Goal: Use online tool/utility: Utilize a website feature to perform a specific function

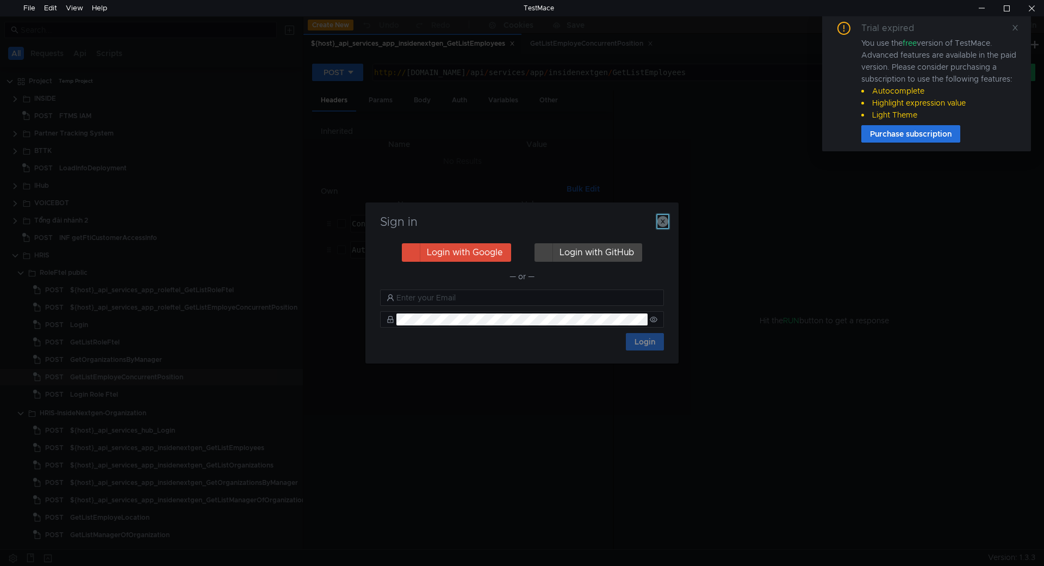
drag, startPoint x: 664, startPoint y: 221, endPoint x: 780, endPoint y: 184, distance: 121.5
click at [664, 221] on icon "button" at bounding box center [663, 221] width 11 height 11
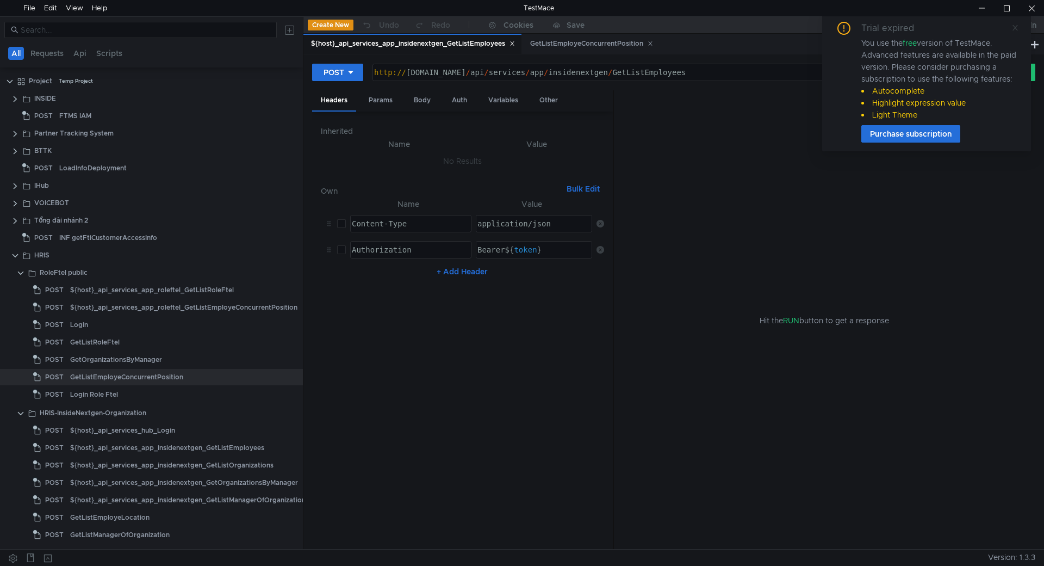
click at [1016, 30] on icon at bounding box center [1016, 28] width 8 height 8
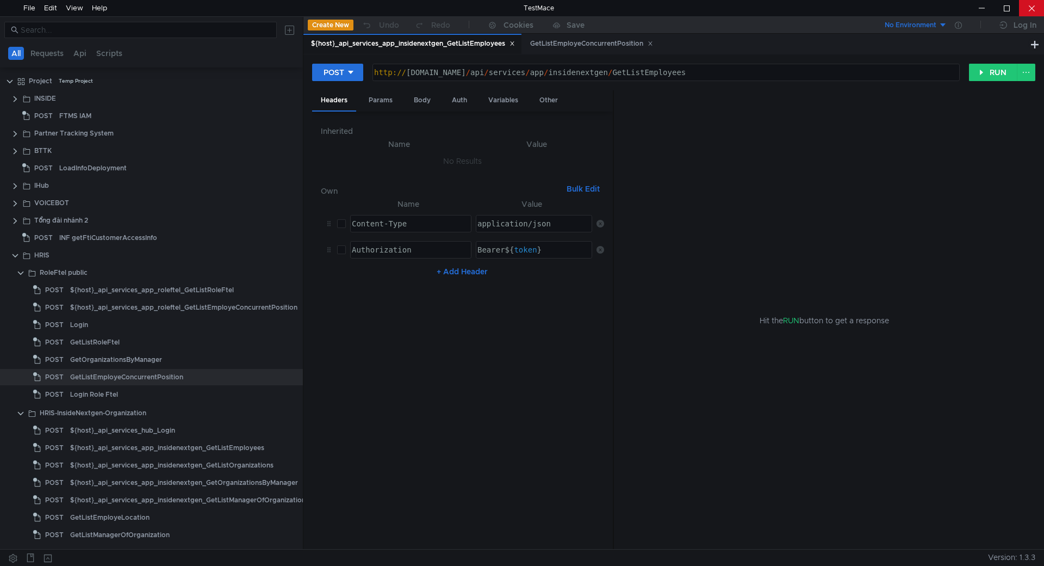
click at [1025, 13] on div at bounding box center [1031, 8] width 25 height 16
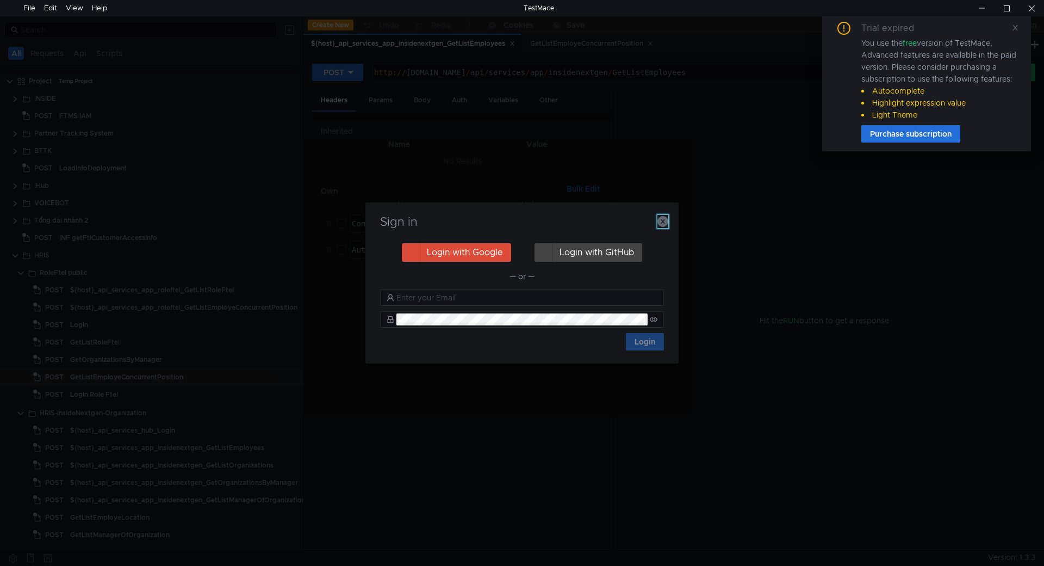
click at [662, 221] on icon "button" at bounding box center [663, 221] width 11 height 11
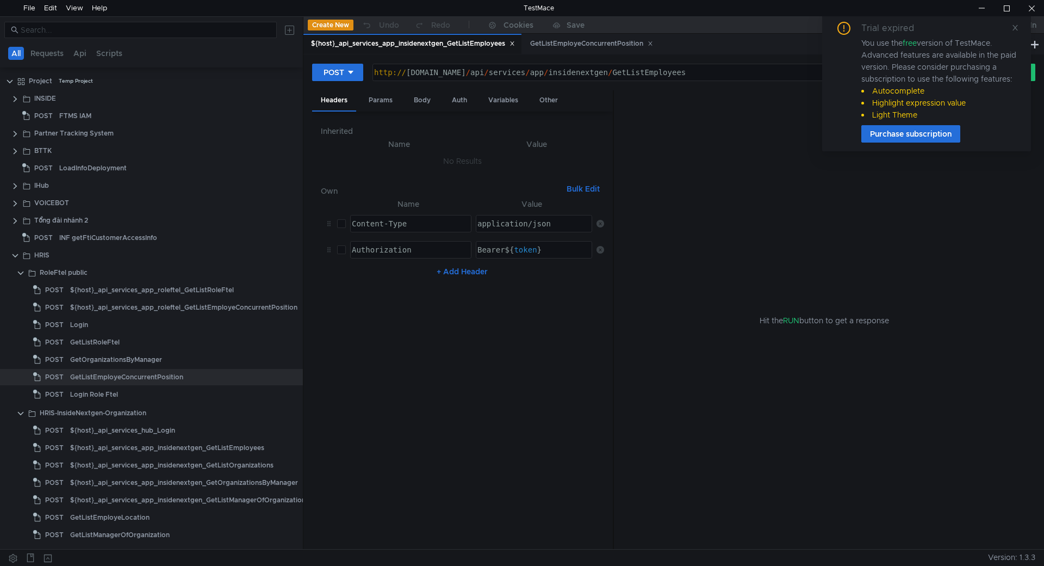
drag, startPoint x: 1016, startPoint y: 26, endPoint x: 835, endPoint y: 59, distance: 183.6
click at [1015, 26] on icon at bounding box center [1016, 28] width 8 height 8
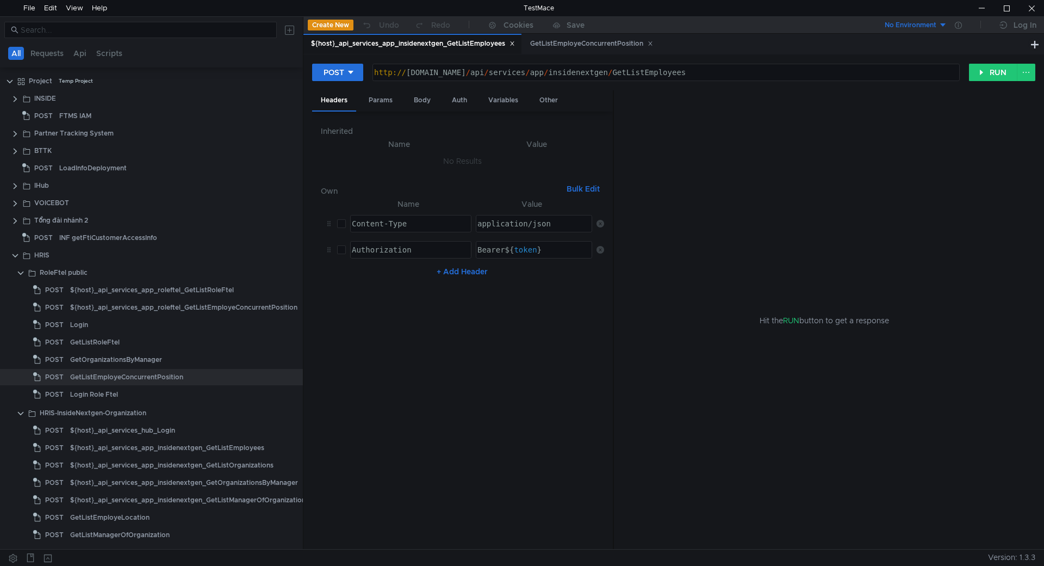
click at [449, 72] on div "http:// hrapistag.fpt.vn / api / services / app / insidenextgen / GetListEmploy…" at bounding box center [665, 81] width 586 height 26
type textarea "http://hrapi.fpt.vn/api/services/app/insidenextgen/GetListEmployees"
click at [982, 70] on button "RUN" at bounding box center [993, 72] width 48 height 17
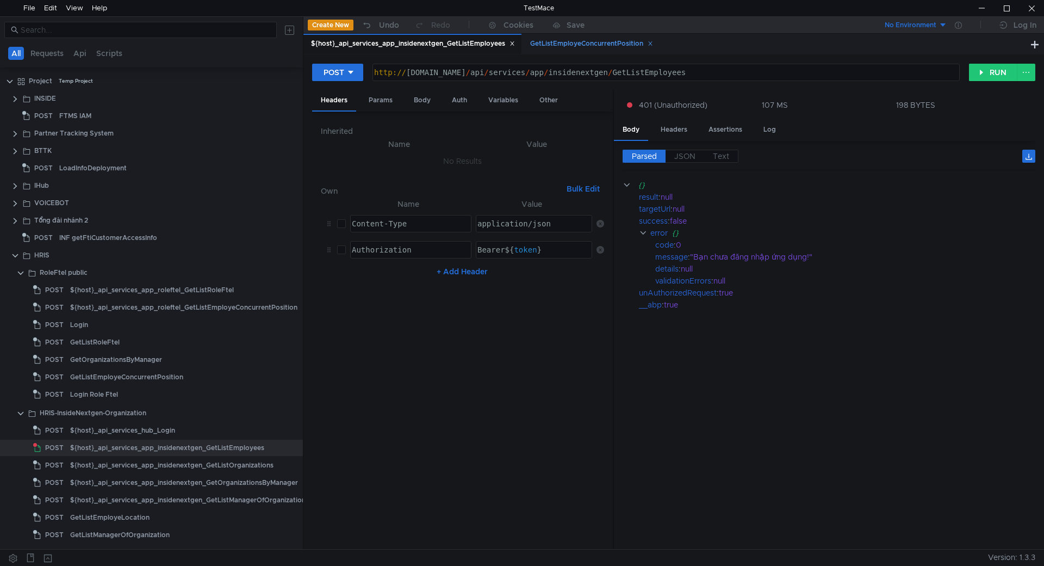
click at [547, 43] on div "GetListEmployeConcurrentPosition" at bounding box center [591, 43] width 123 height 11
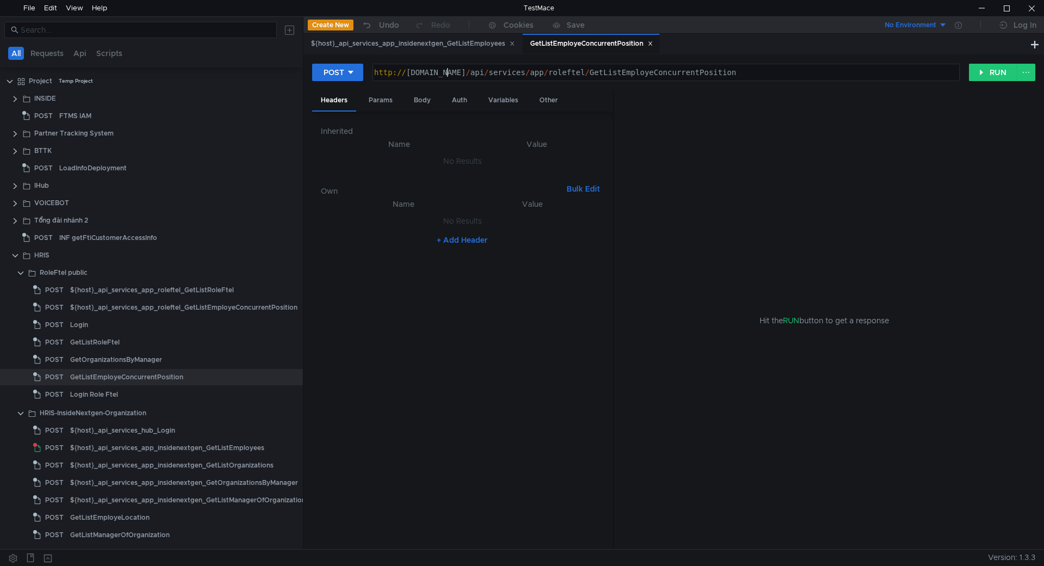
click at [450, 76] on div "http:// hrapistag.fpt.vn / api / services / app / roleftel / GetListEmployeConc…" at bounding box center [665, 81] width 586 height 26
type textarea "http://hrapi.fpt.vn/api/services/app/roleftel/GetListEmployeConcurrentPosition"
click at [125, 327] on div "Login" at bounding box center [171, 325] width 202 height 16
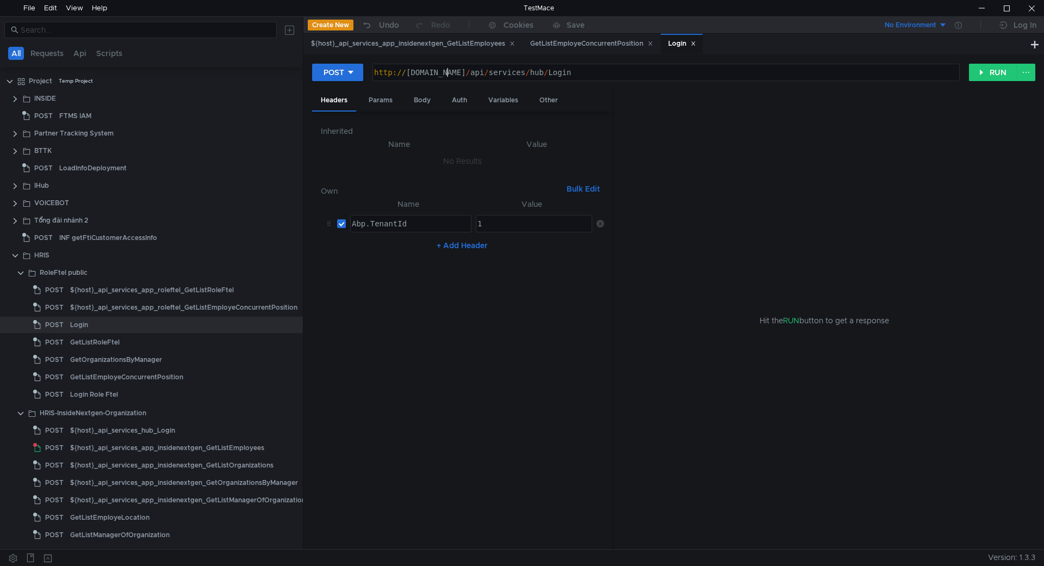
click at [448, 72] on div "http:// hrapistag.fpt.vn / api / services / hub / Login" at bounding box center [665, 81] width 586 height 26
type textarea "http://hrapi.fpt.vn/api/services/hub/Login"
click at [984, 76] on button "RUN" at bounding box center [993, 72] width 48 height 17
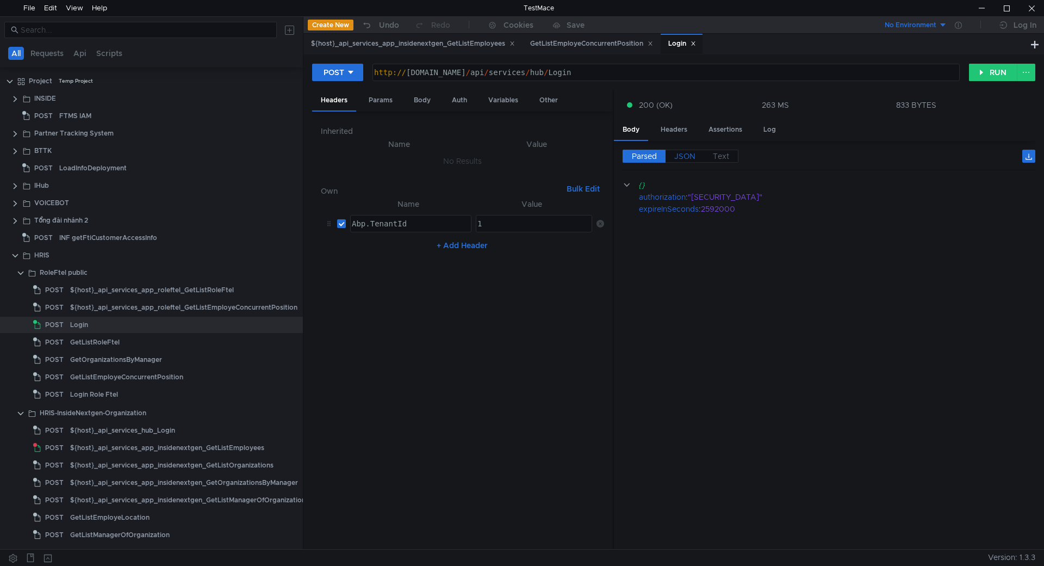
click at [686, 154] on span "JSON" at bounding box center [684, 156] width 21 height 10
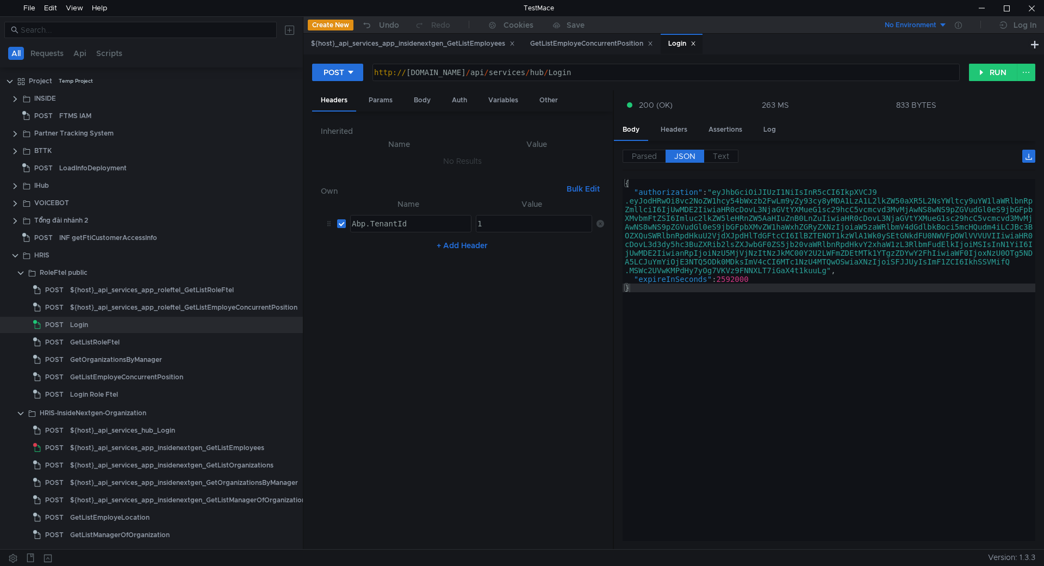
type textarea ""authorization": "eyJhbGciOiJIUzI1NiIsInR5cCI6IkpXVCJ9.eyJodHRwOi8vc2NoZW1hcy54…"
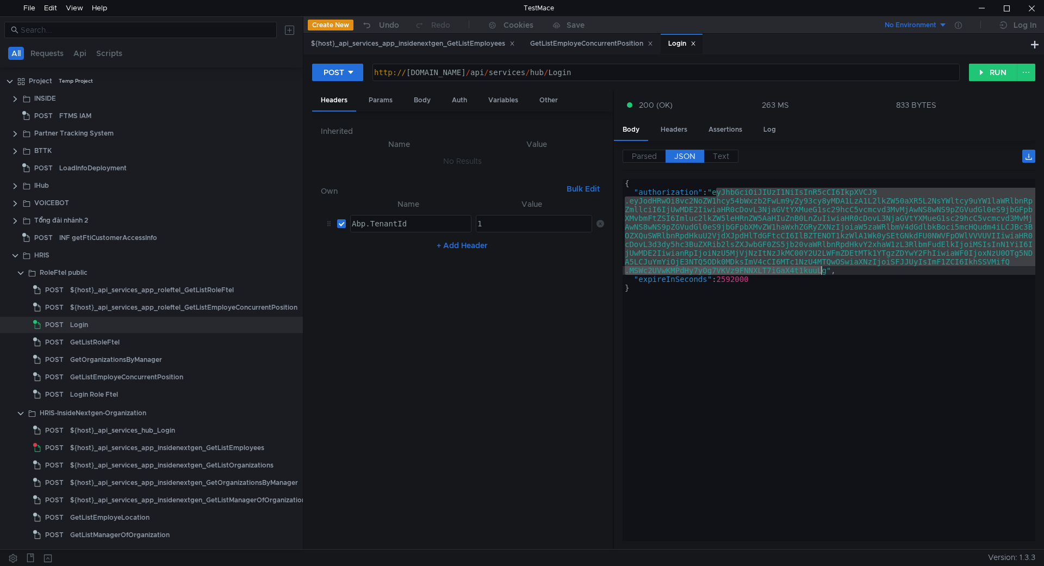
drag, startPoint x: 716, startPoint y: 192, endPoint x: 825, endPoint y: 268, distance: 132.0
click at [825, 268] on div "{ "authorization" : "eyJhbGciOiJIUzI1NiIsInR5cCI6IkpXVCJ9 .eyJodHRwOi8vc2NoZW1h…" at bounding box center [829, 368] width 413 height 379
click at [437, 42] on div "${host}_api_services_app_insidenextgen_GetListEmployees" at bounding box center [413, 43] width 204 height 11
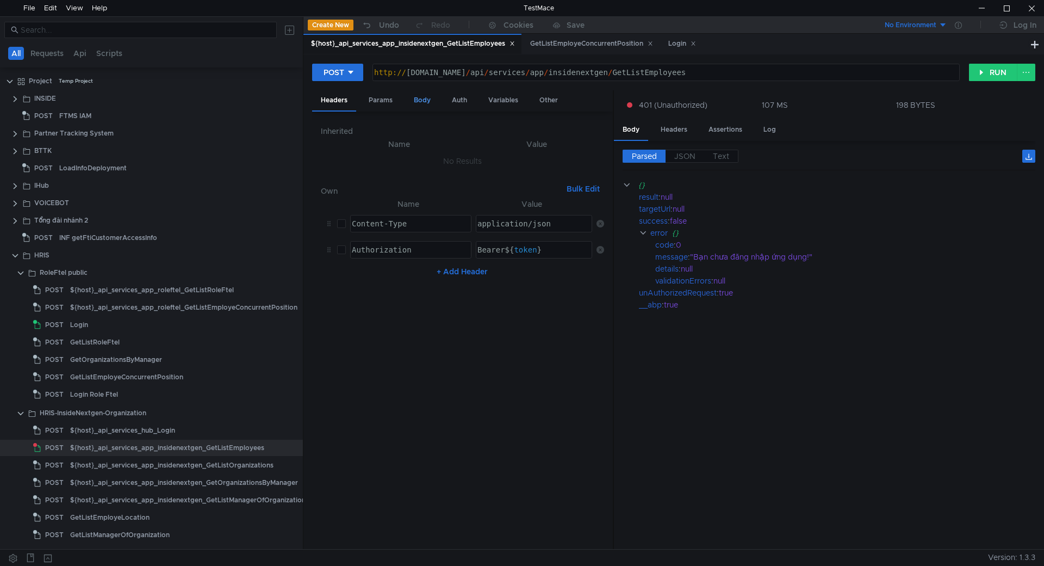
click at [426, 98] on div "Body" at bounding box center [422, 100] width 34 height 20
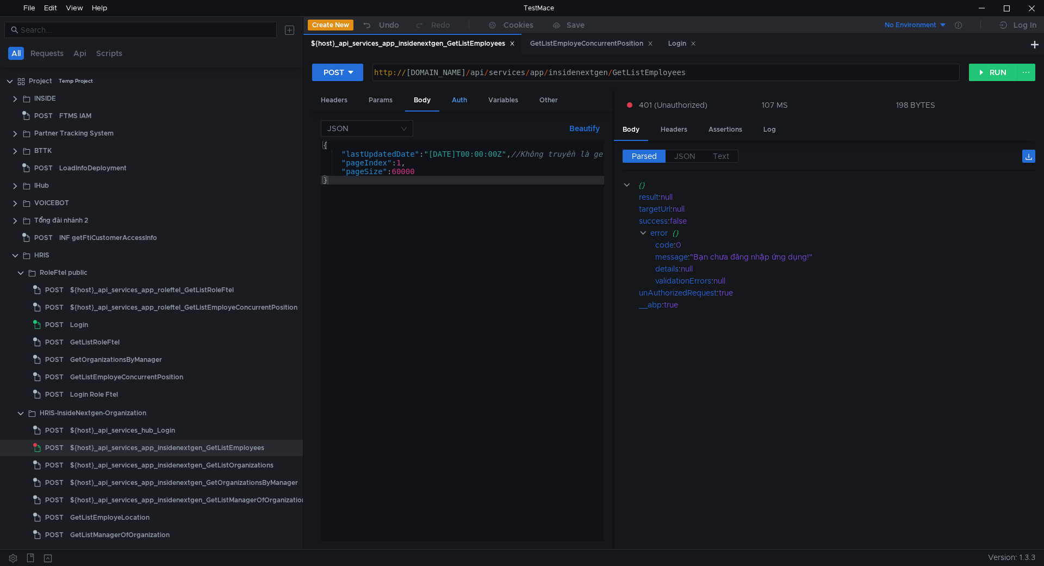
click at [466, 102] on div "Auth" at bounding box center [459, 100] width 33 height 20
type textarea "eyJhbGciOiJIUzI1NiIsInR5cCI6IkpXVCJ9.eyJodHRwOi8vc2NoZW1hcy54bWxzb2FwLm9yZy93cy…"
click at [463, 175] on div "eyJhbGciOiJIUzI1NiIsInR5cCI6IkpXVCJ9.eyJodHRwOi8vc2NoZW1hcy54bWxzb2FwLm9yZy93cy…" at bounding box center [462, 181] width 282 height 16
click at [420, 101] on div "Body" at bounding box center [422, 100] width 34 height 20
click at [986, 78] on button "RUN" at bounding box center [993, 72] width 48 height 17
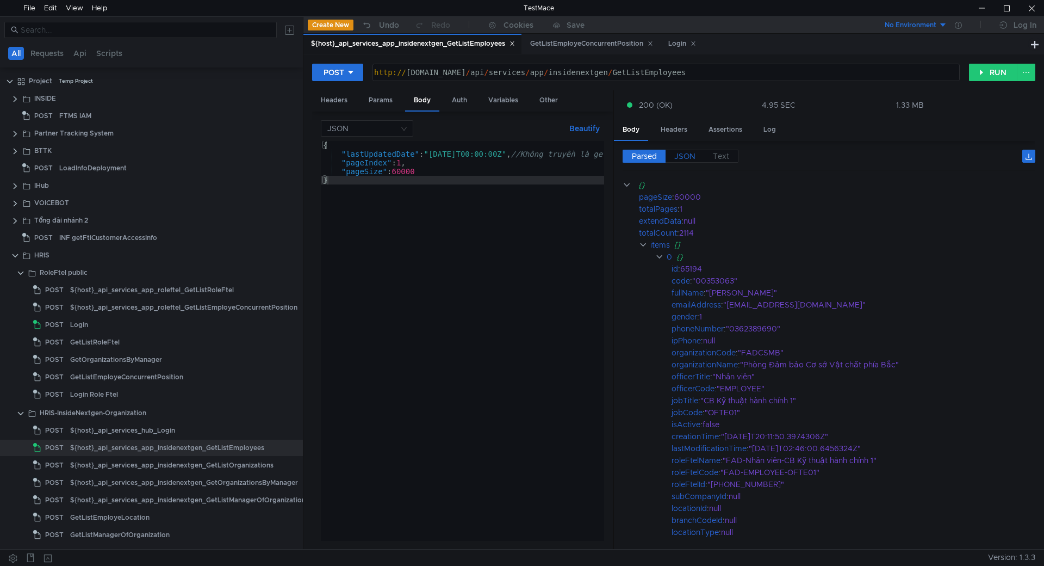
click at [684, 154] on span "JSON" at bounding box center [684, 156] width 21 height 10
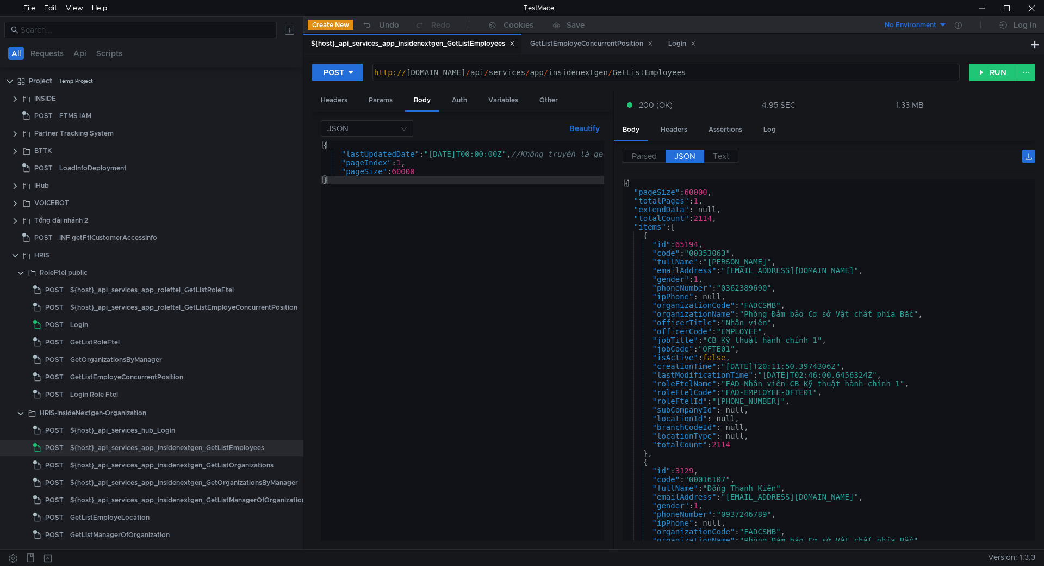
type textarea ""code": "00353063","
click at [749, 252] on div "{ "pageSize" : 60000 , "totalPages" : 1 , "extendData" : null, "totalCount" : 2…" at bounding box center [827, 368] width 408 height 379
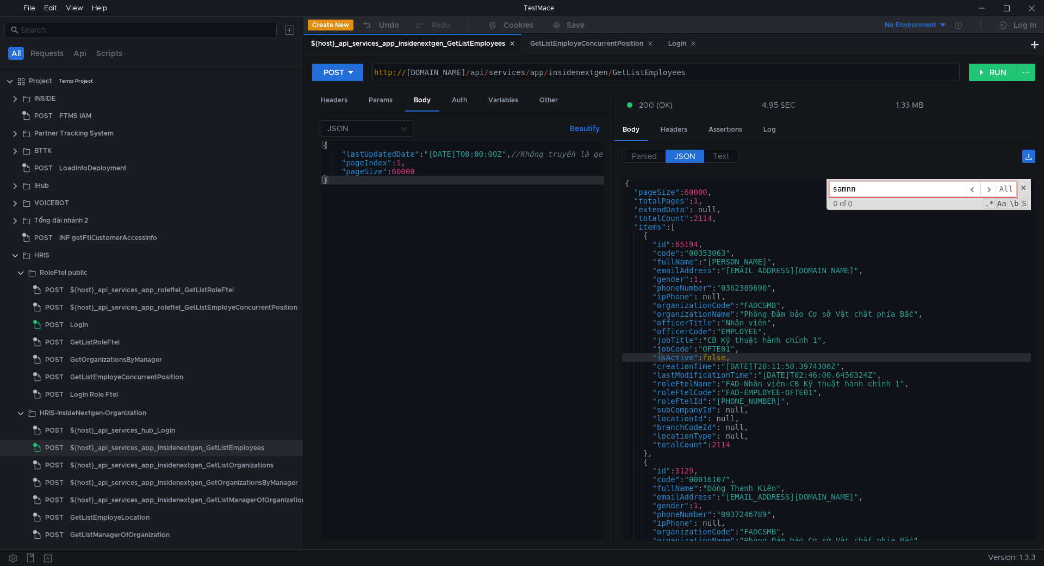
click at [864, 192] on input "samnn" at bounding box center [897, 189] width 137 height 16
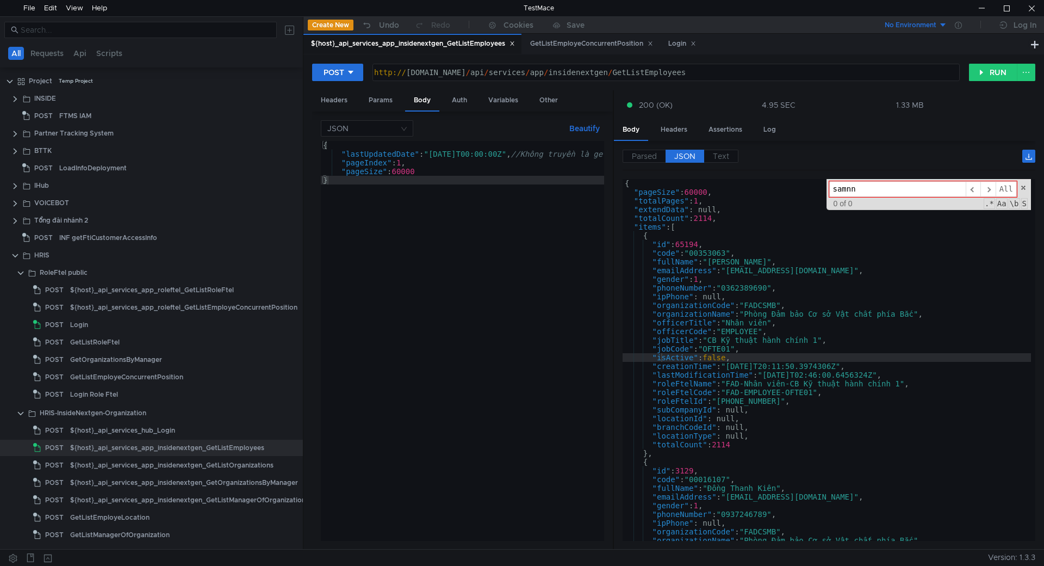
paste input "SamNN"
type input "SamNN"
click at [548, 44] on div "GetListEmployeConcurrentPosition" at bounding box center [591, 43] width 123 height 11
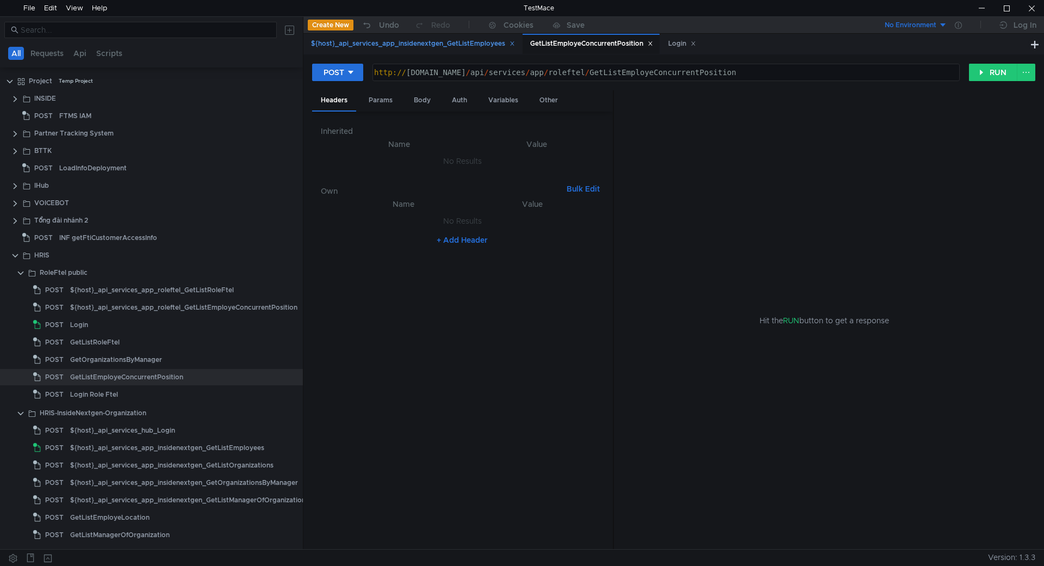
click at [444, 46] on div "${host}_api_services_app_insidenextgen_GetListEmployees" at bounding box center [413, 43] width 204 height 11
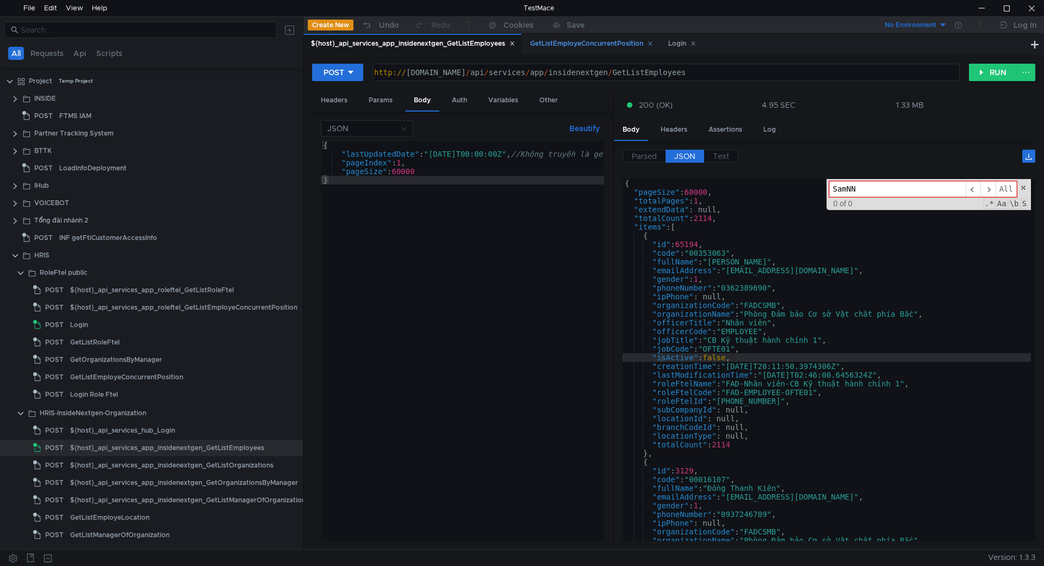
click at [596, 39] on div "GetListEmployeConcurrentPosition" at bounding box center [591, 43] width 123 height 11
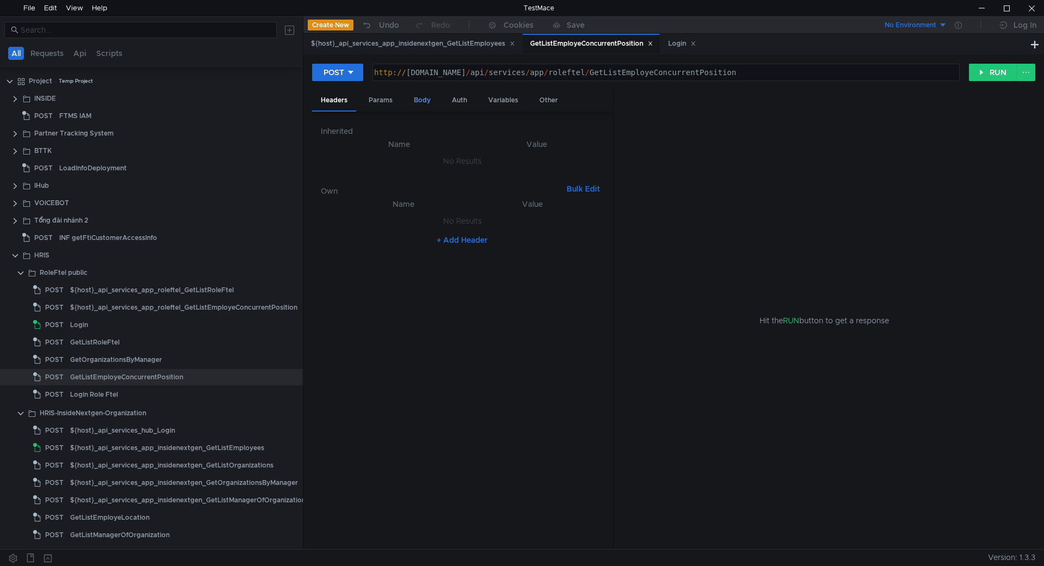
click at [421, 100] on div "Body" at bounding box center [422, 100] width 34 height 20
click at [392, 48] on div "${host}_api_services_app_insidenextgen_GetListEmployees" at bounding box center [413, 43] width 204 height 11
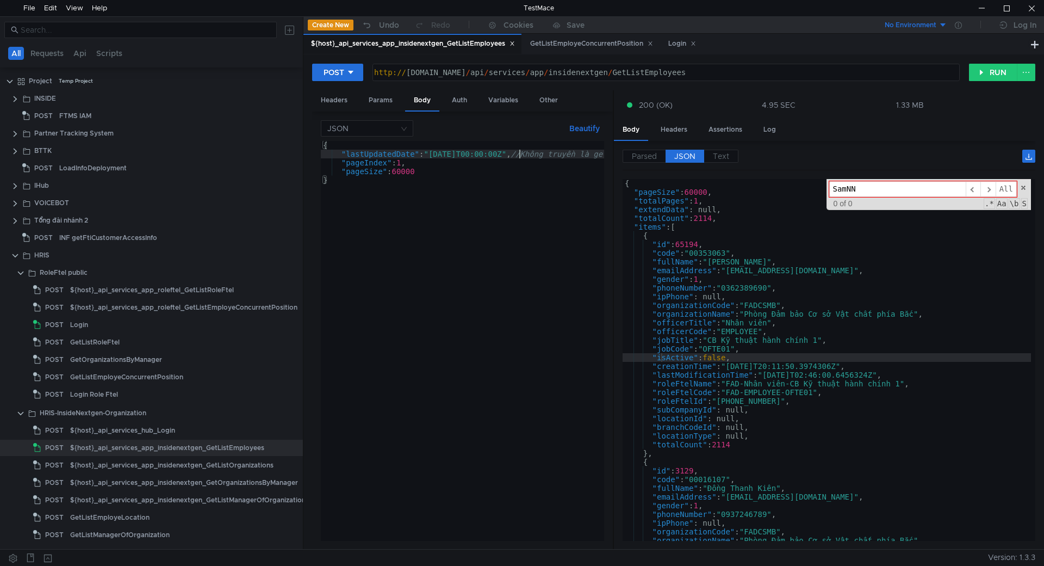
click at [519, 154] on div "{ "lastUpdatedDate" : "2025-07-31T00:00:00Z" , //Không truyền là get all nhân v…" at bounding box center [551, 349] width 461 height 417
type textarea "//"lastUpdatedDate": "2025-07-31T00:00:00Z", //Không truyền là get all nhân viê…"
click at [1023, 184] on span at bounding box center [1024, 188] width 8 height 8
type textarea ""isActive": false,"
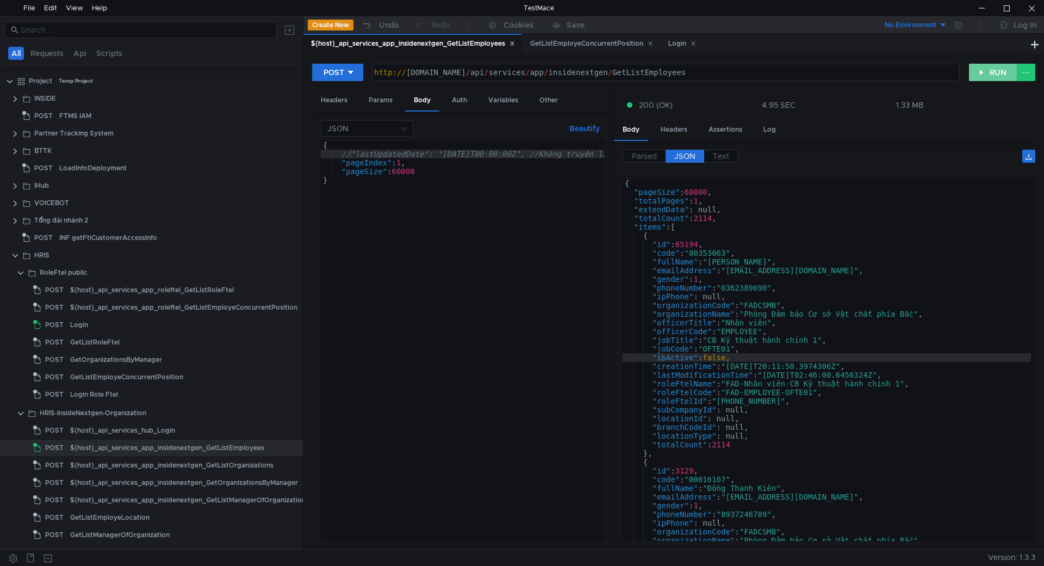
drag, startPoint x: 999, startPoint y: 70, endPoint x: 980, endPoint y: 119, distance: 53.0
click at [999, 70] on button "RUN" at bounding box center [993, 72] width 48 height 17
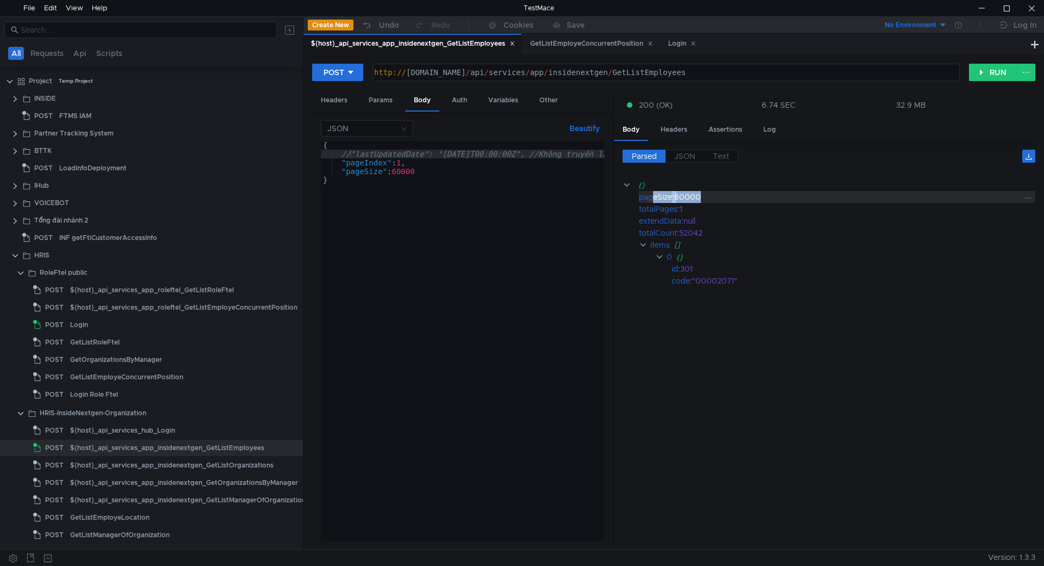
drag, startPoint x: 652, startPoint y: 195, endPoint x: 715, endPoint y: 195, distance: 62.6
click at [715, 195] on div "pageSize : 60000" at bounding box center [837, 197] width 397 height 12
click at [715, 195] on div "60000" at bounding box center [847, 197] width 347 height 12
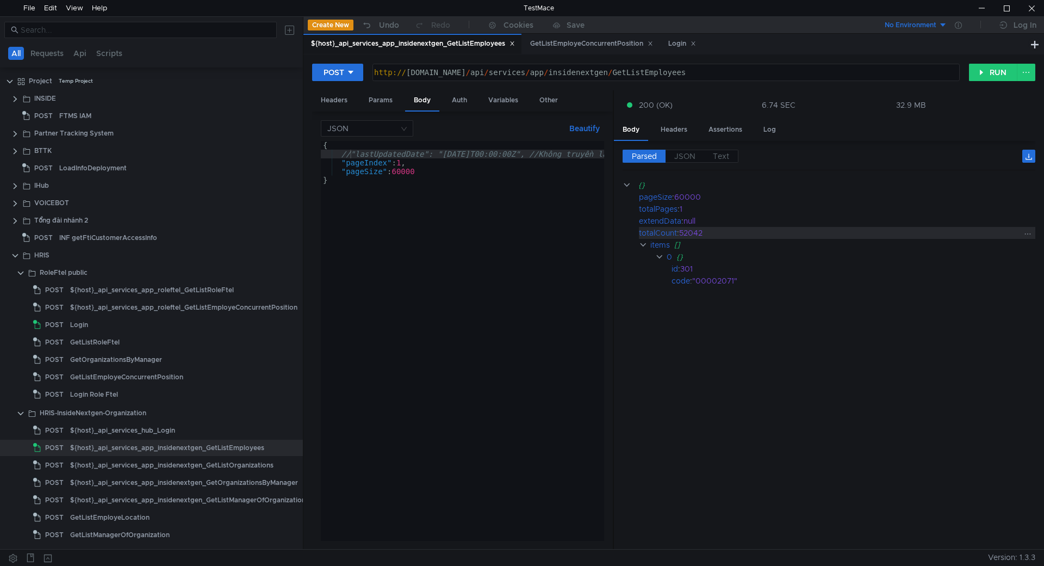
click at [708, 230] on div "52042" at bounding box center [850, 233] width 342 height 12
click at [982, 70] on button "RUN" at bounding box center [993, 72] width 48 height 17
click at [689, 162] on label "JSON" at bounding box center [685, 156] width 39 height 13
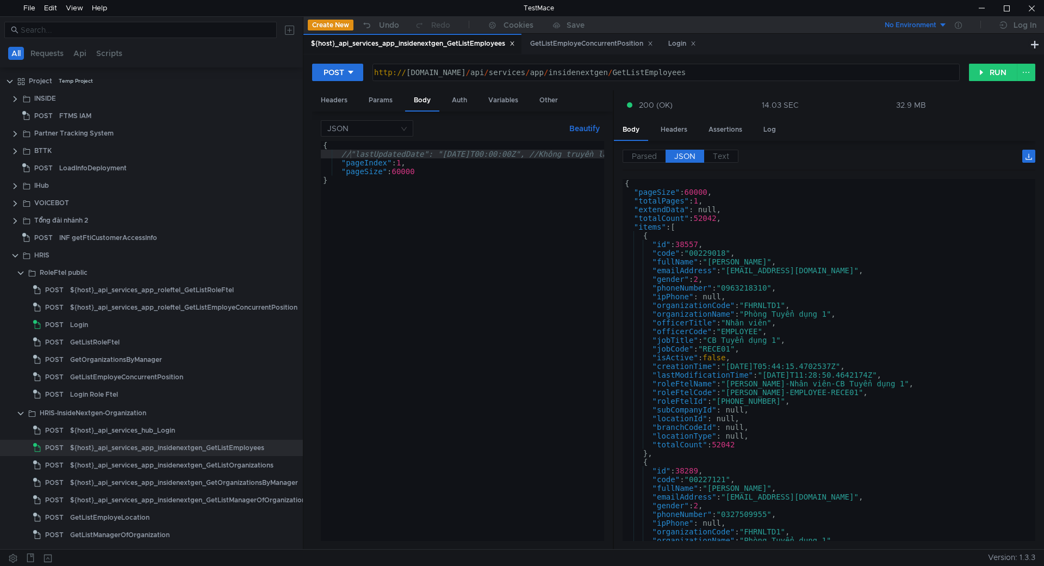
click at [750, 330] on div "{ "pageSize" : 60000 , "totalPages" : 1 , "extendData" : null, "totalCount" : 5…" at bounding box center [827, 366] width 408 height 375
type textarea ""officerCode": "EMPLOYEE","
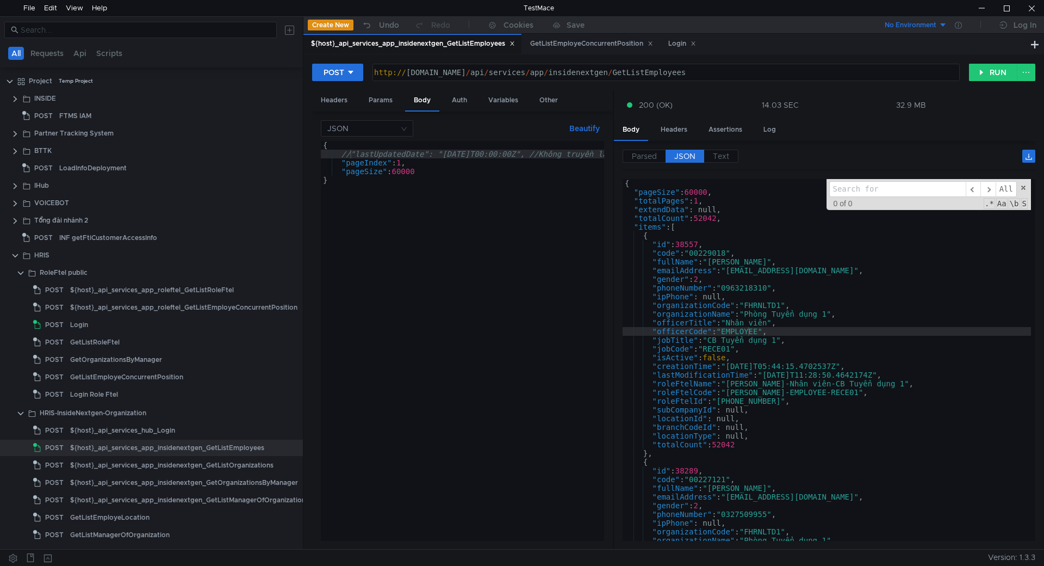
click at [866, 190] on input at bounding box center [897, 189] width 137 height 16
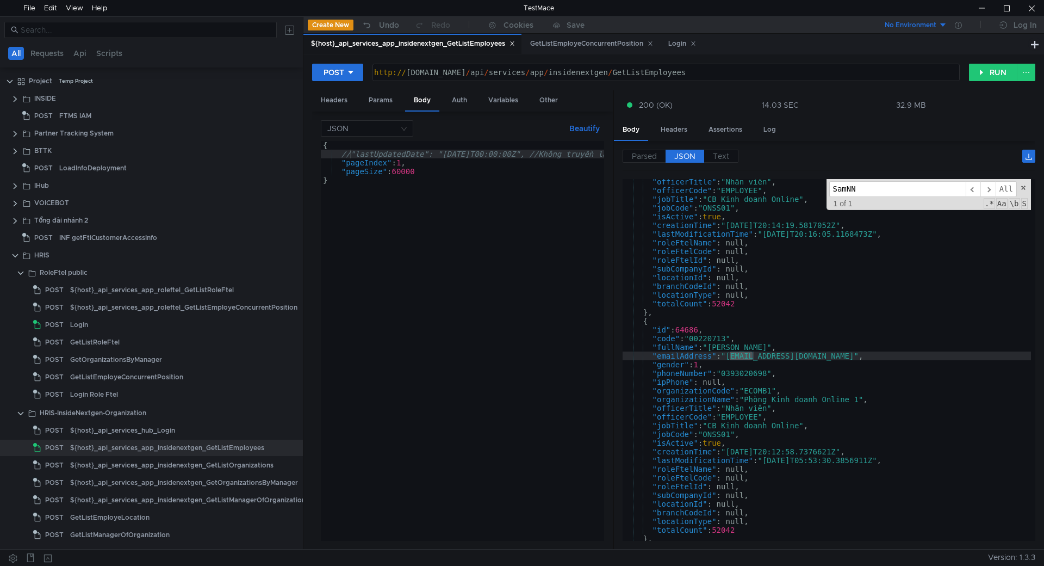
scroll to position [17242, 0]
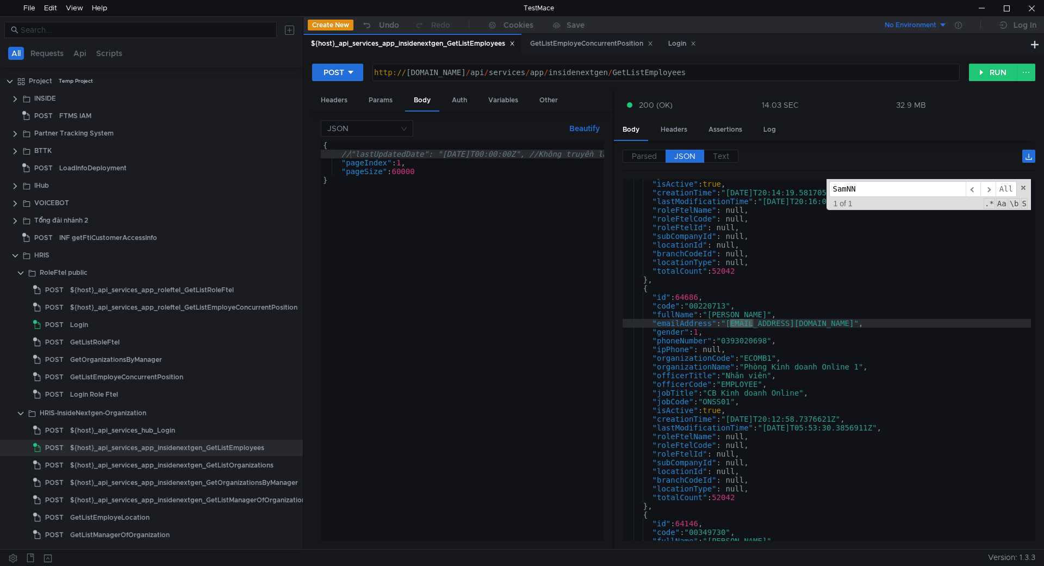
type input "SamNN"
type textarea ""emailAddress": "SamNN@fpt.com","
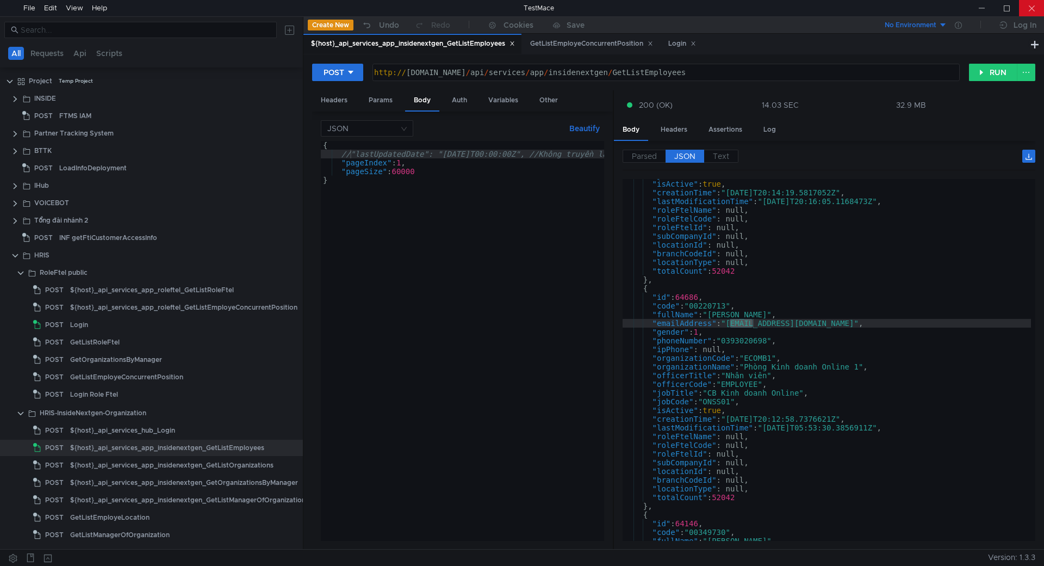
click at [1029, 12] on div at bounding box center [1031, 8] width 25 height 16
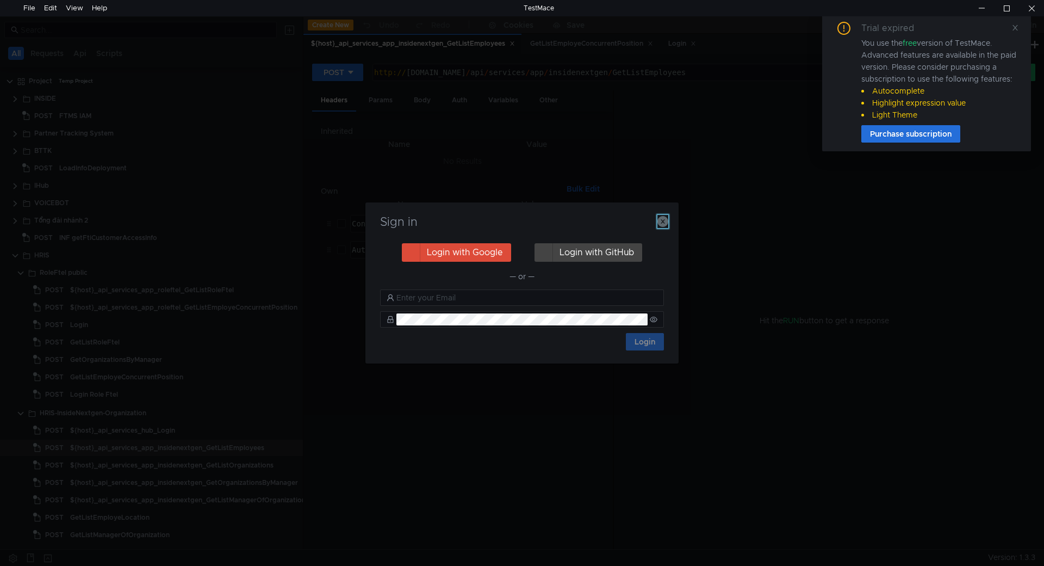
click at [659, 223] on icon "button" at bounding box center [663, 221] width 11 height 11
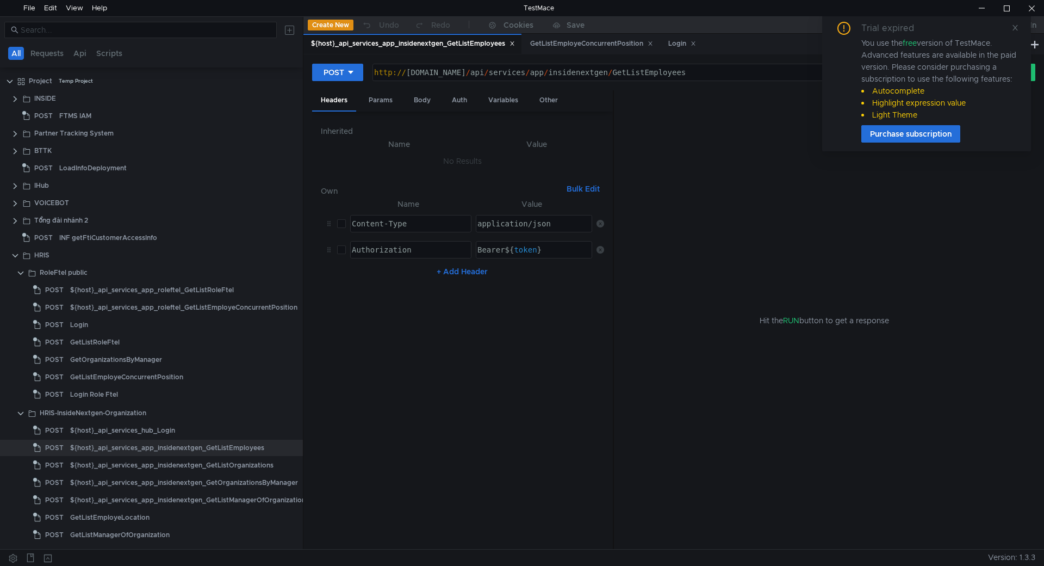
click at [1010, 29] on div "Trial expired You use the free version of TestMace. Advanced features are avail…" at bounding box center [926, 82] width 183 height 121
click at [1014, 27] on icon at bounding box center [1016, 28] width 8 height 8
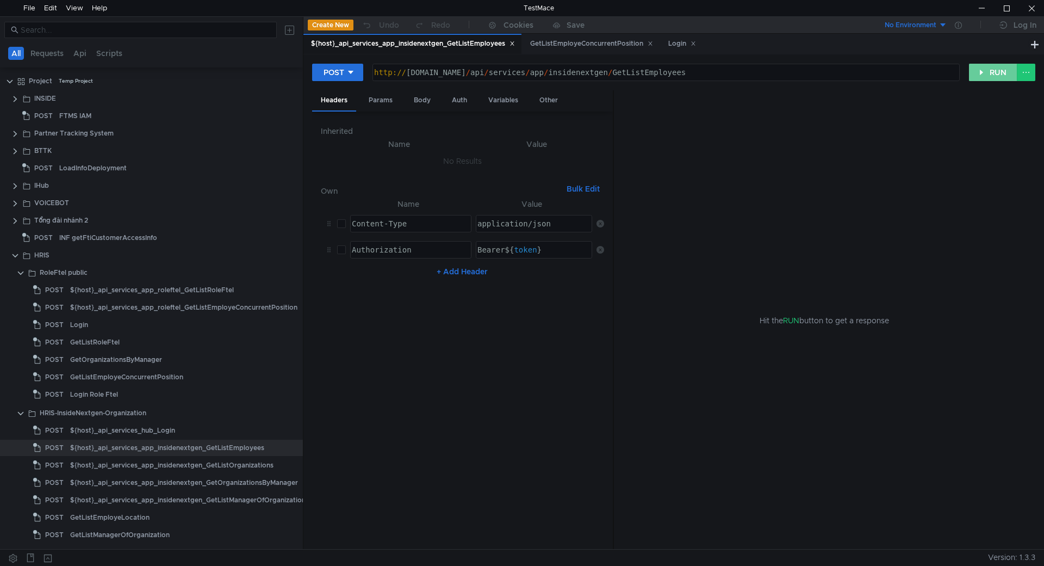
click at [987, 72] on button "RUN" at bounding box center [993, 72] width 48 height 17
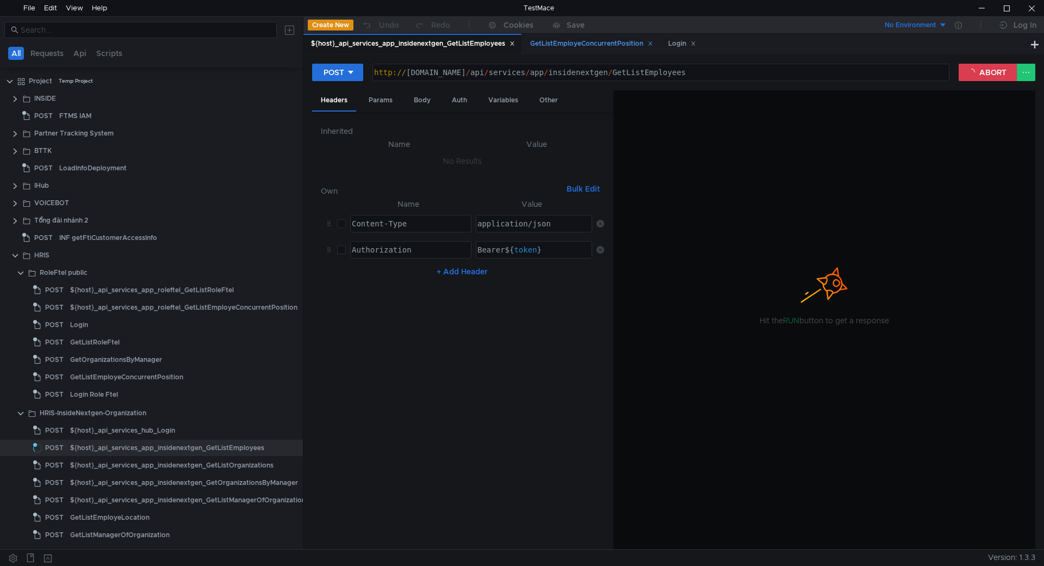
click at [581, 39] on div "GetListEmployeConcurrentPosition" at bounding box center [591, 43] width 123 height 11
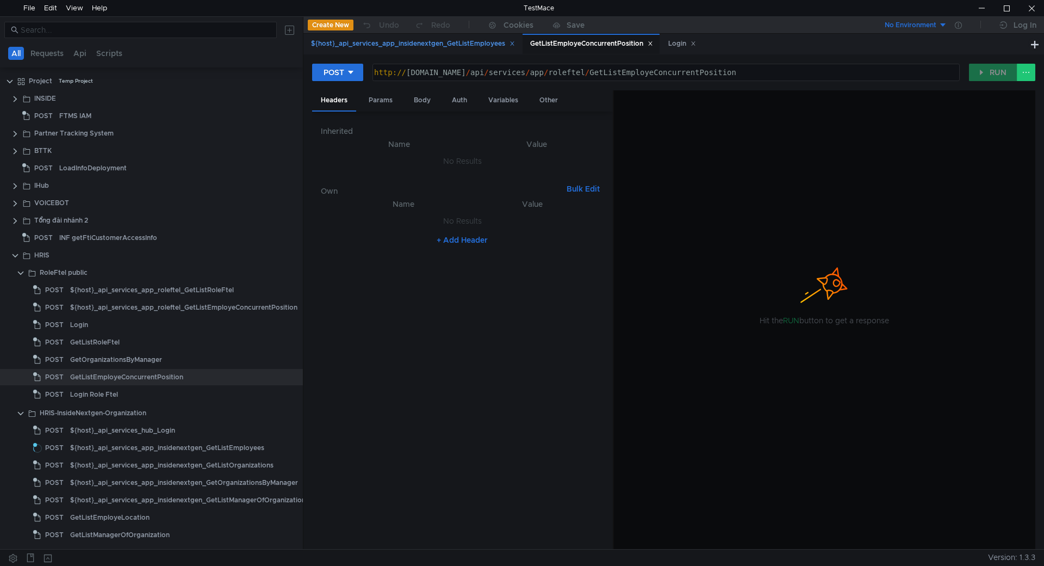
click at [452, 41] on div "${host}_api_services_app_insidenextgen_GetListEmployees" at bounding box center [413, 43] width 204 height 11
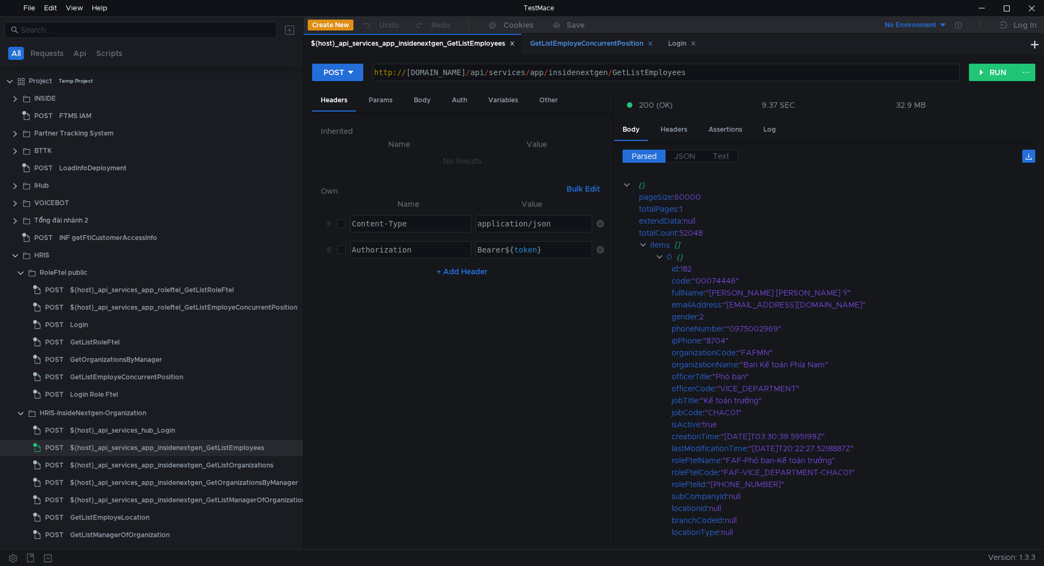
click at [581, 41] on div "GetListEmployeConcurrentPosition" at bounding box center [591, 43] width 123 height 11
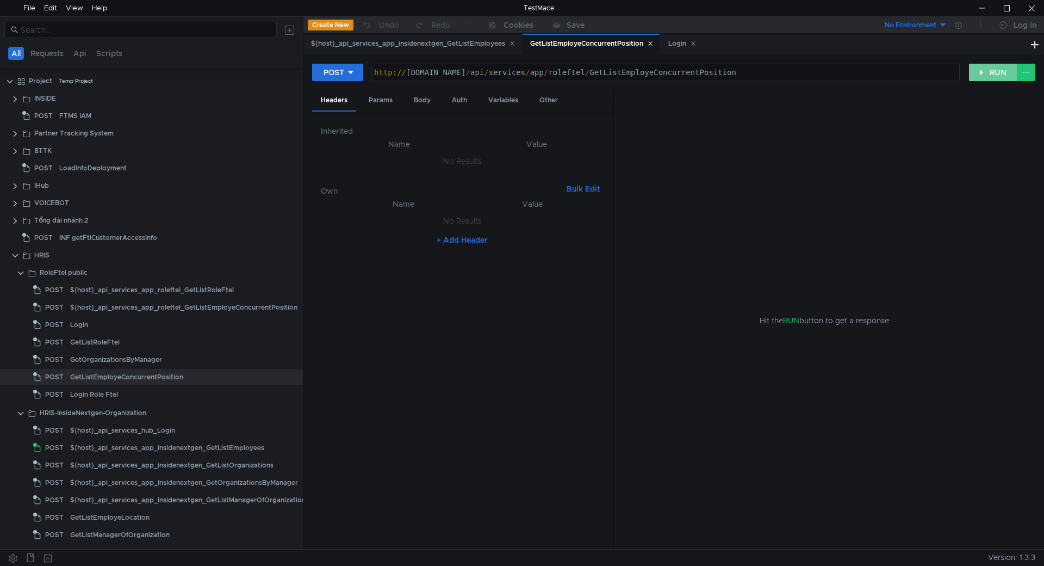
click at [994, 69] on button "RUN" at bounding box center [993, 72] width 48 height 17
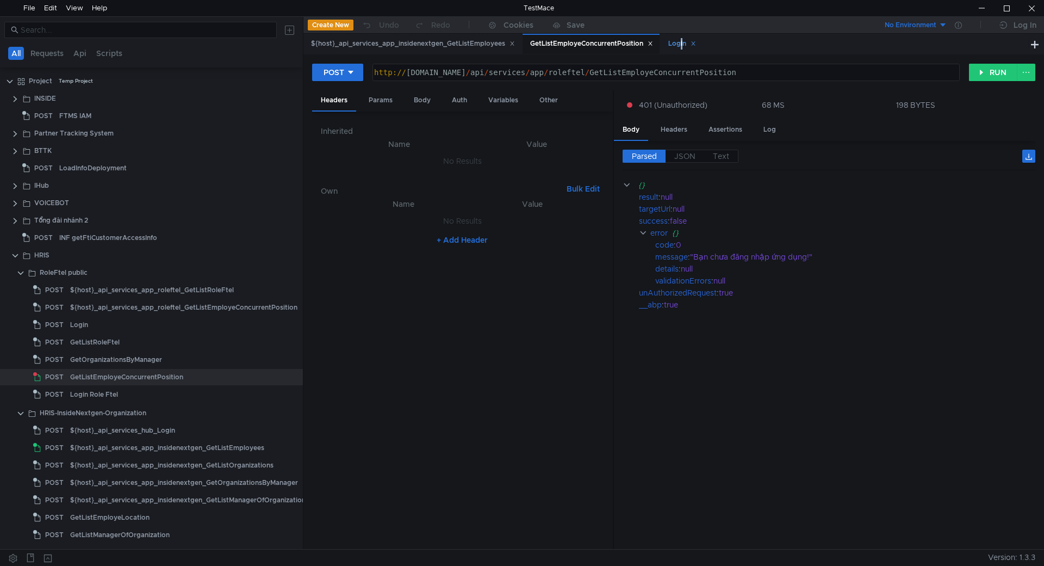
drag, startPoint x: 679, startPoint y: 43, endPoint x: 673, endPoint y: 49, distance: 8.1
click at [679, 43] on div "Login" at bounding box center [682, 43] width 28 height 11
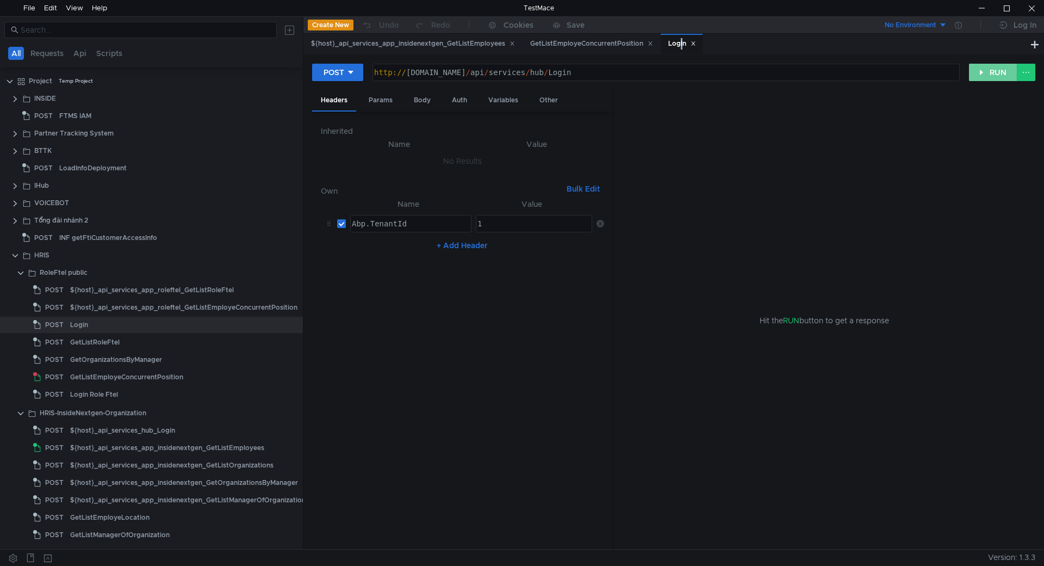
click at [991, 70] on button "RUN" at bounding box center [993, 72] width 48 height 17
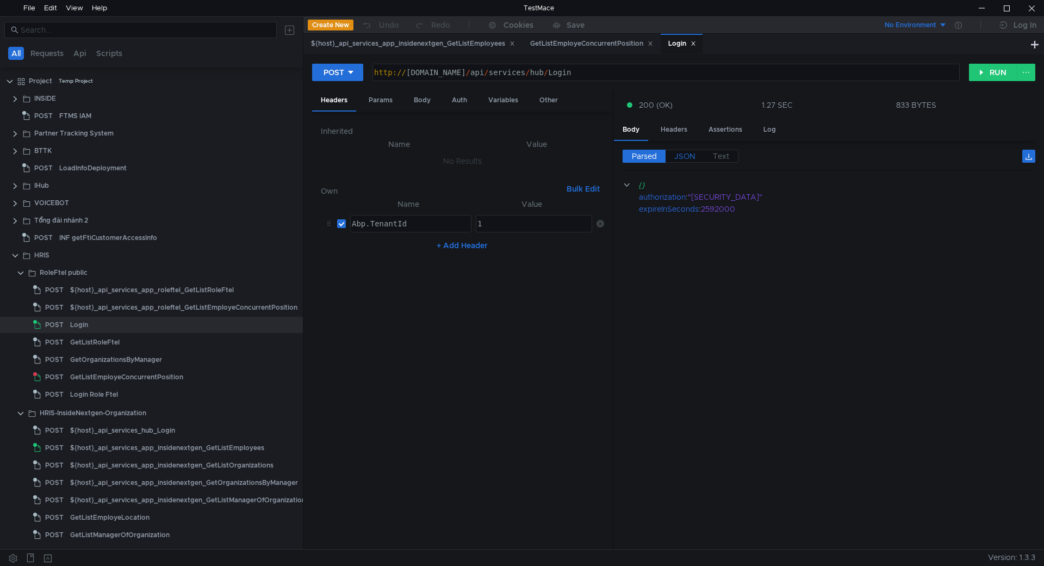
click at [695, 153] on span "JSON" at bounding box center [684, 156] width 21 height 10
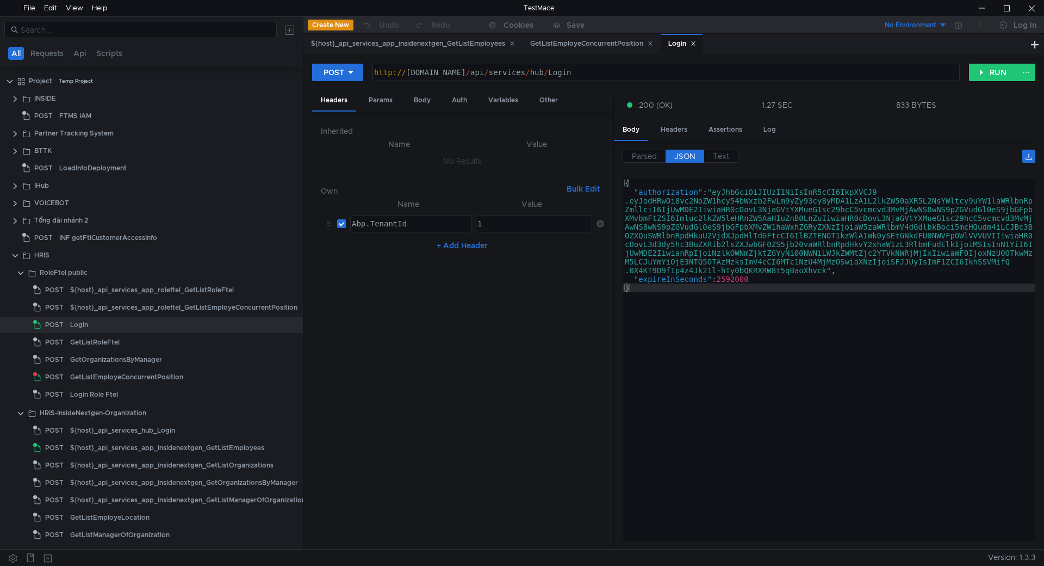
type textarea ""authorization": "eyJhbGciOiJIUzI1NiIsInR5cCI6IkpXVCJ9.eyJodHRwOi8vc2NoZW1hcy54…"
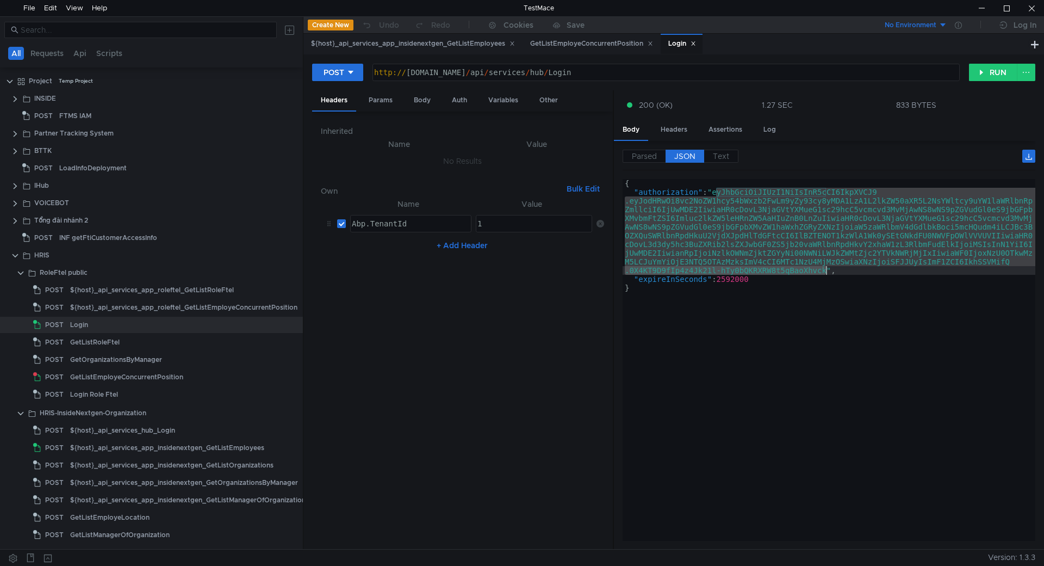
drag, startPoint x: 718, startPoint y: 190, endPoint x: 813, endPoint y: 260, distance: 117.5
click at [826, 270] on div "{ "authorization" : "eyJhbGciOiJIUzI1NiIsInR5cCI6IkpXVCJ9 .eyJodHRwOi8vc2NoZW1h…" at bounding box center [829, 368] width 413 height 379
click at [605, 45] on div "GetListEmployeConcurrentPosition" at bounding box center [591, 43] width 123 height 11
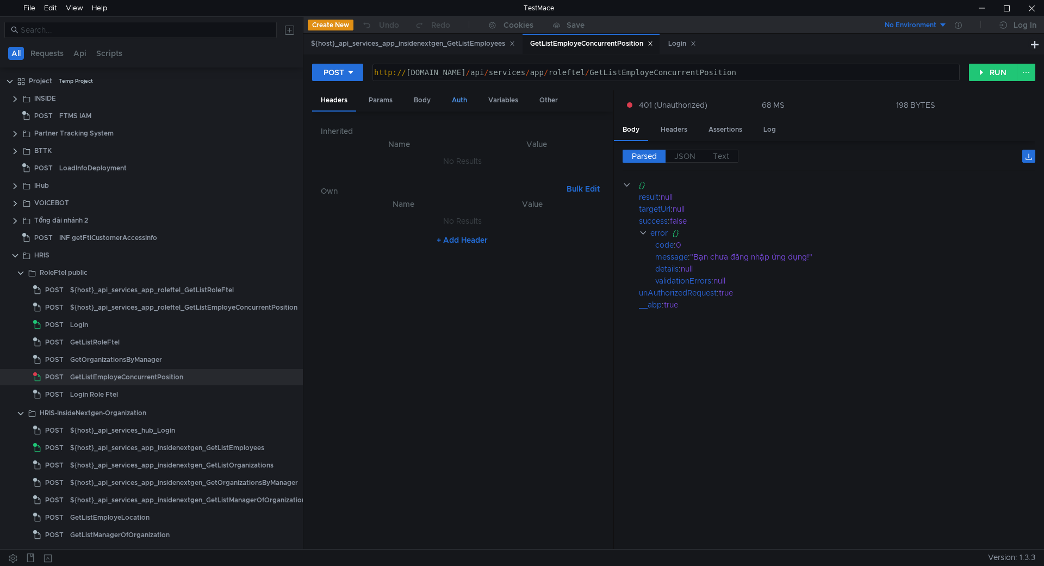
click at [456, 103] on div "Auth" at bounding box center [459, 100] width 33 height 20
type textarea "eyJhbGciOiJIUzI1NiIsInR5cCI6IkpXVCJ9.eyJodHRwOi8vc2NoZW1hcy54bWxzb2FwLm9yZy93cy…"
click at [980, 67] on button "RUN" at bounding box center [993, 72] width 48 height 17
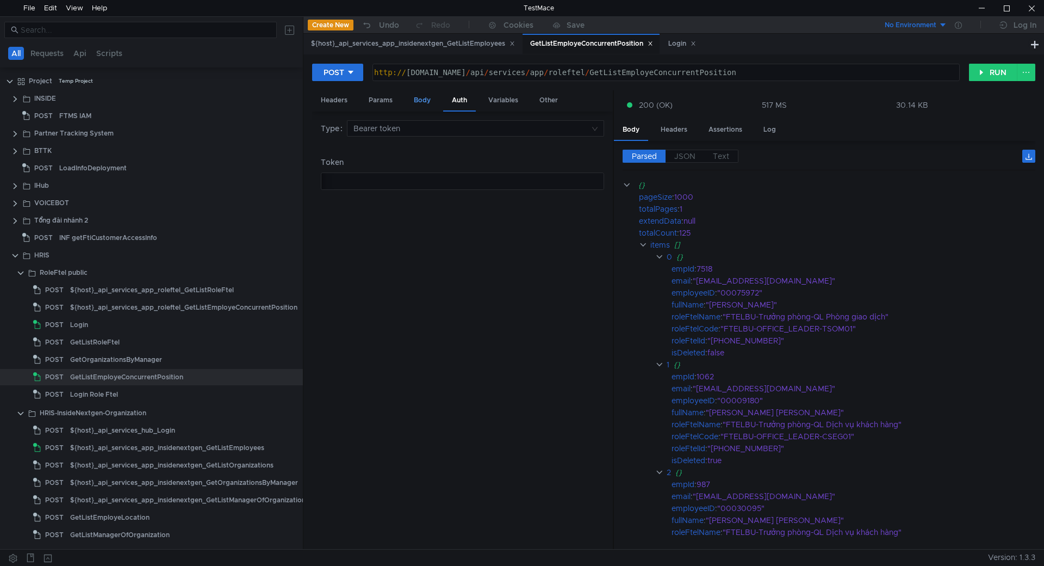
click at [415, 101] on div "Body" at bounding box center [422, 100] width 34 height 20
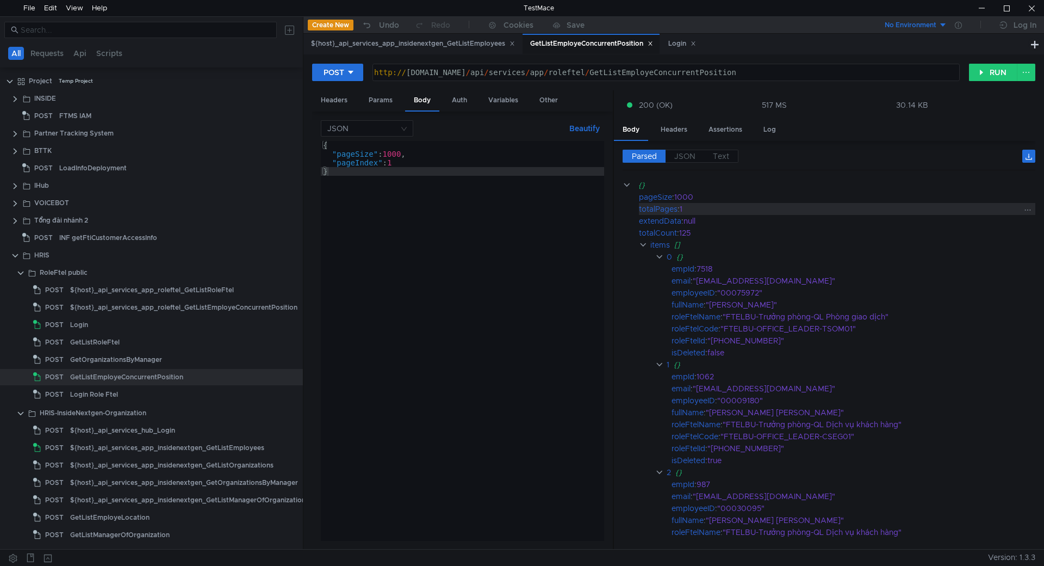
click at [812, 206] on div "1" at bounding box center [851, 209] width 342 height 12
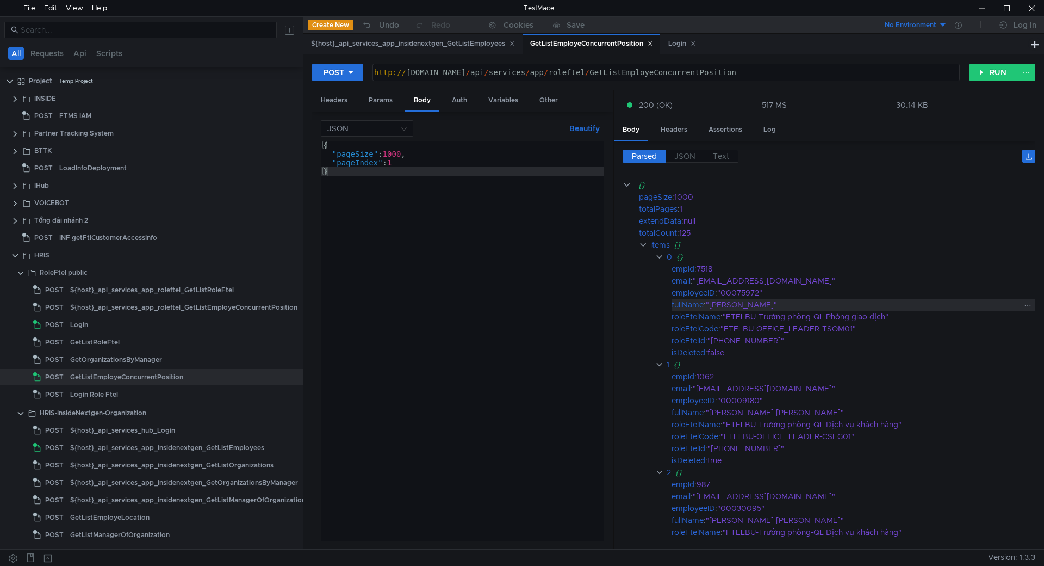
click at [780, 309] on div ""Hàng Ngọc Nhân"" at bounding box center [863, 305] width 315 height 12
click at [688, 155] on span "JSON" at bounding box center [684, 156] width 21 height 10
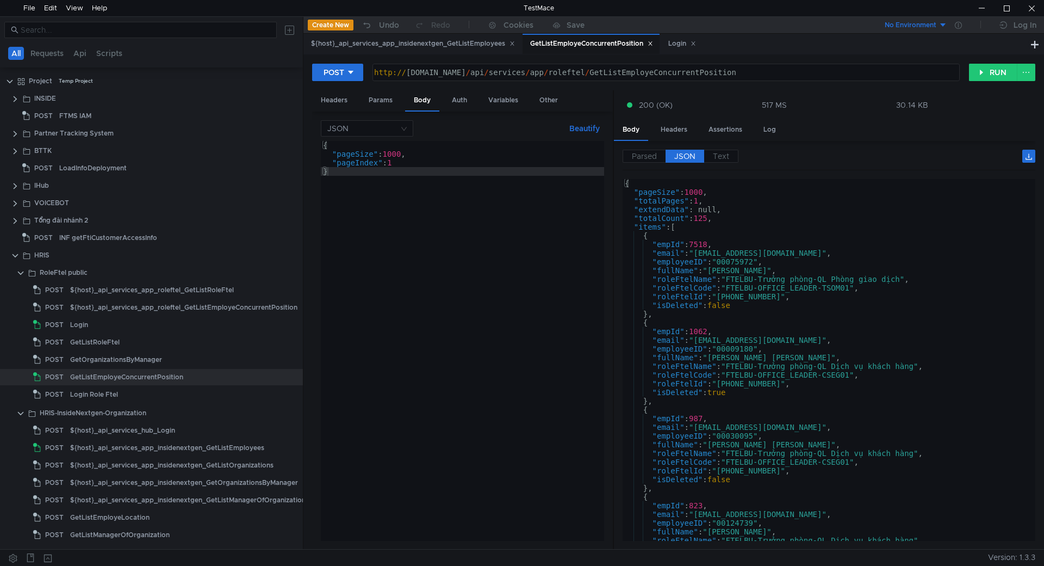
type textarea ""employeeID": "00075972","
click at [797, 261] on div "{ "pageSize" : 1000 , "totalPages" : 1 , "extendData" : null, "totalCount" : 12…" at bounding box center [827, 368] width 408 height 379
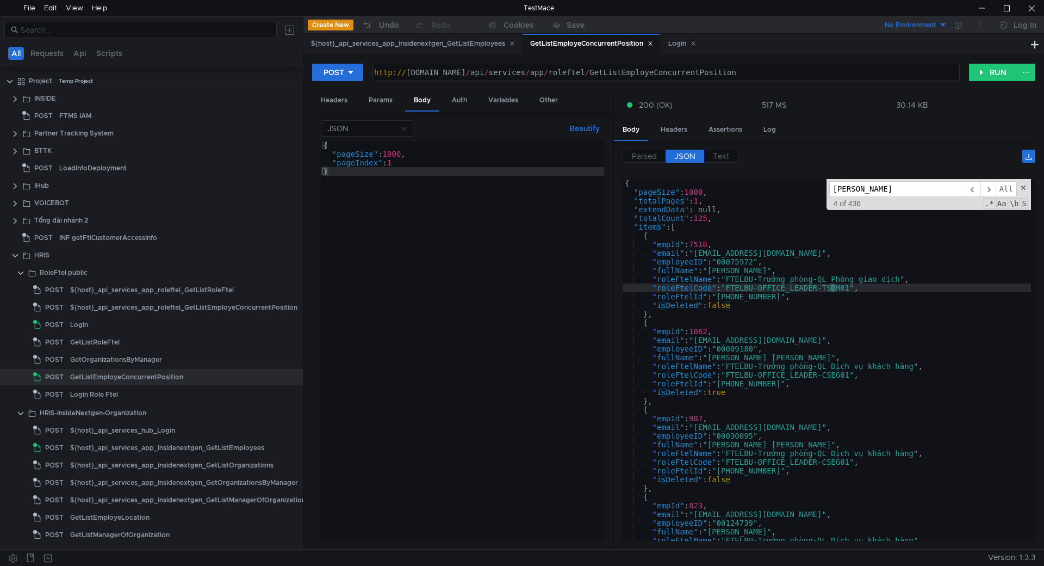
scroll to position [3465, 0]
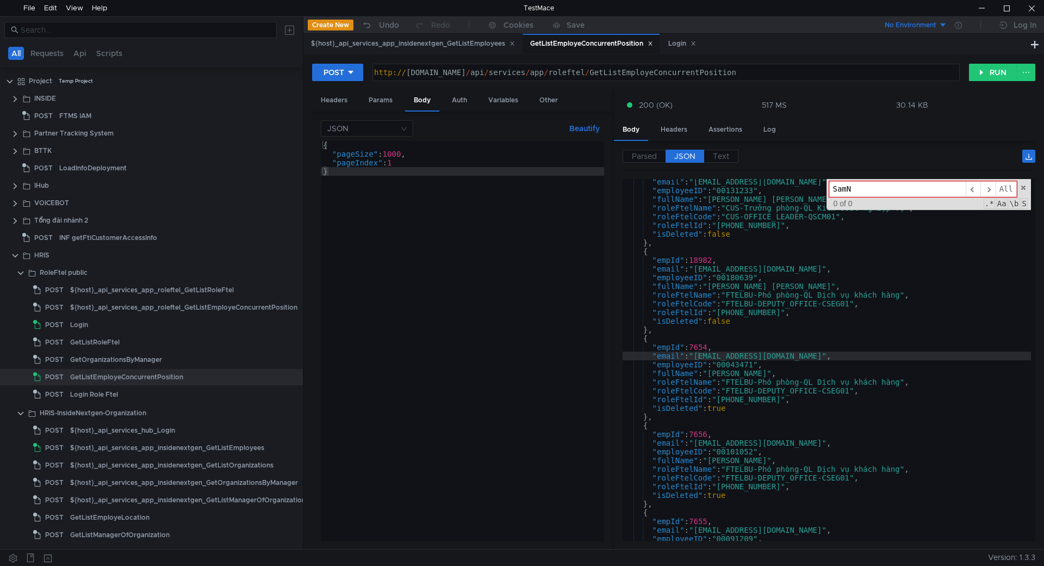
type input "SamNN"
type textarea ""email": "SangPT2@FPT.COM","
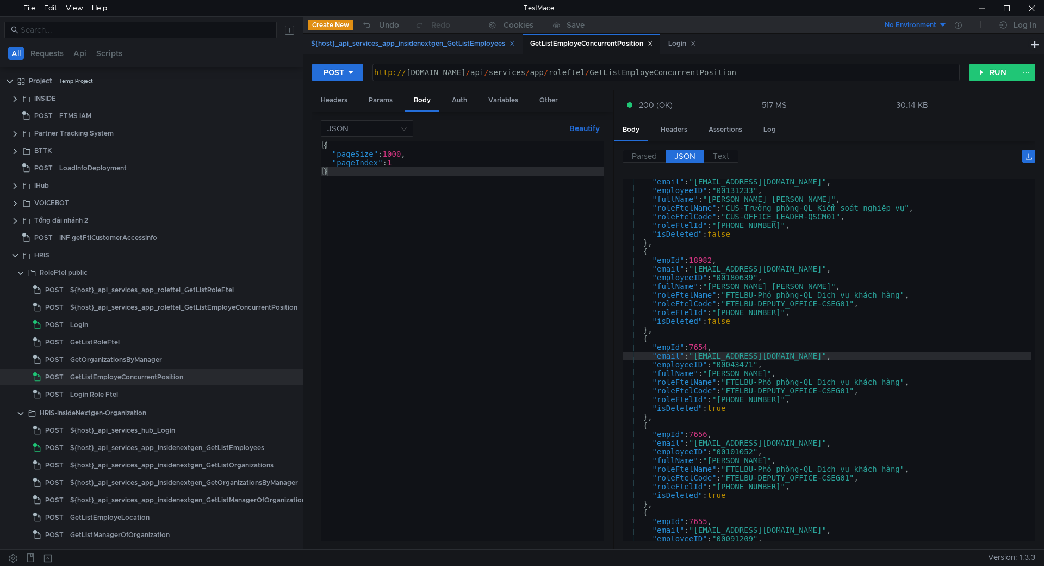
click at [454, 48] on div "${host}_api_services_app_insidenextgen_GetListEmployees" at bounding box center [413, 43] width 204 height 11
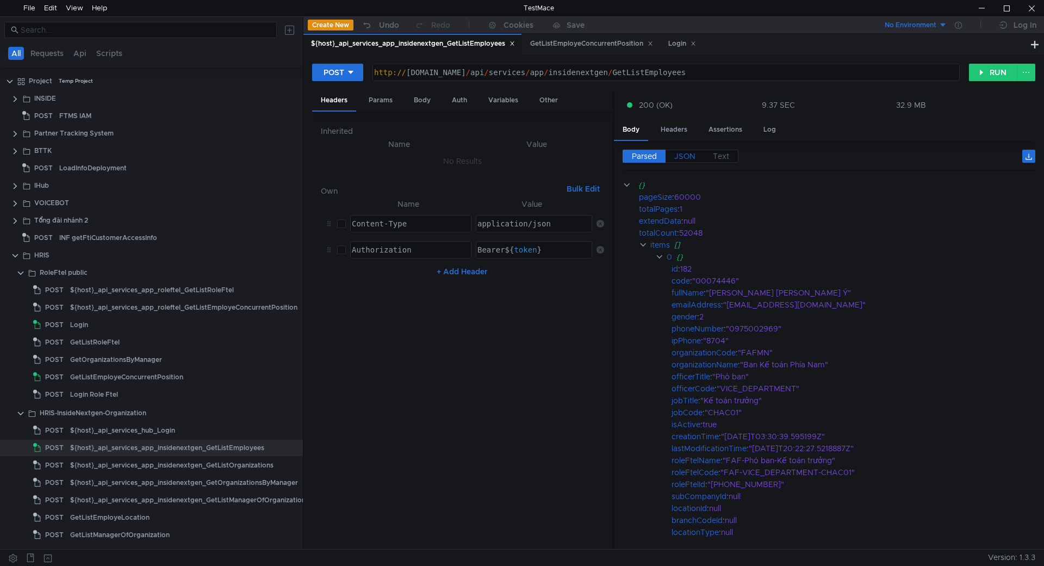
click at [685, 157] on span "JSON" at bounding box center [684, 156] width 21 height 10
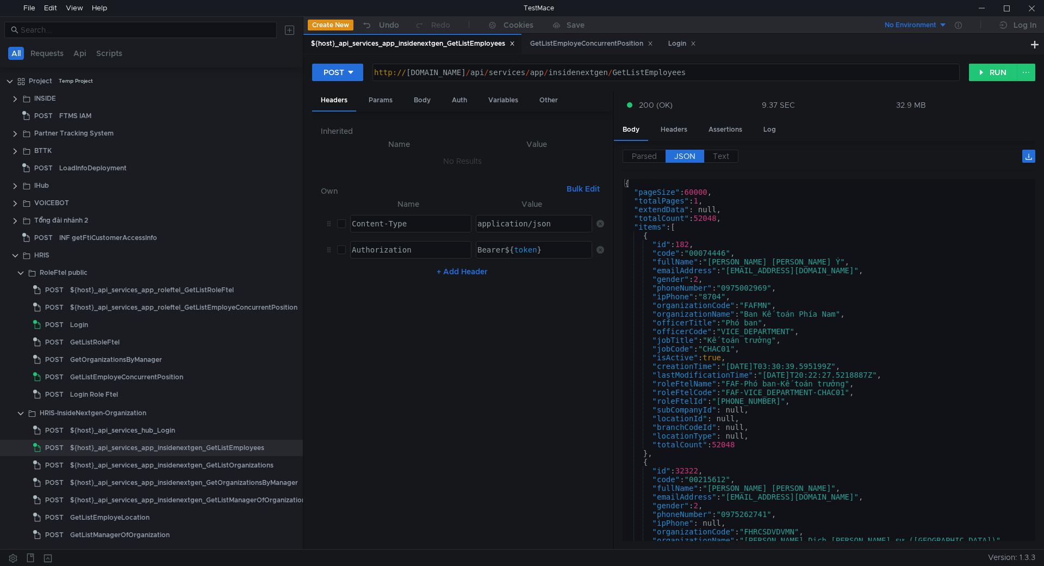
type textarea ""gender": 2,"
click at [793, 282] on div "{ "pageSize" : 60000 , "totalPages" : 1 , "extendData" : null, "totalCount" : 5…" at bounding box center [827, 368] width 408 height 379
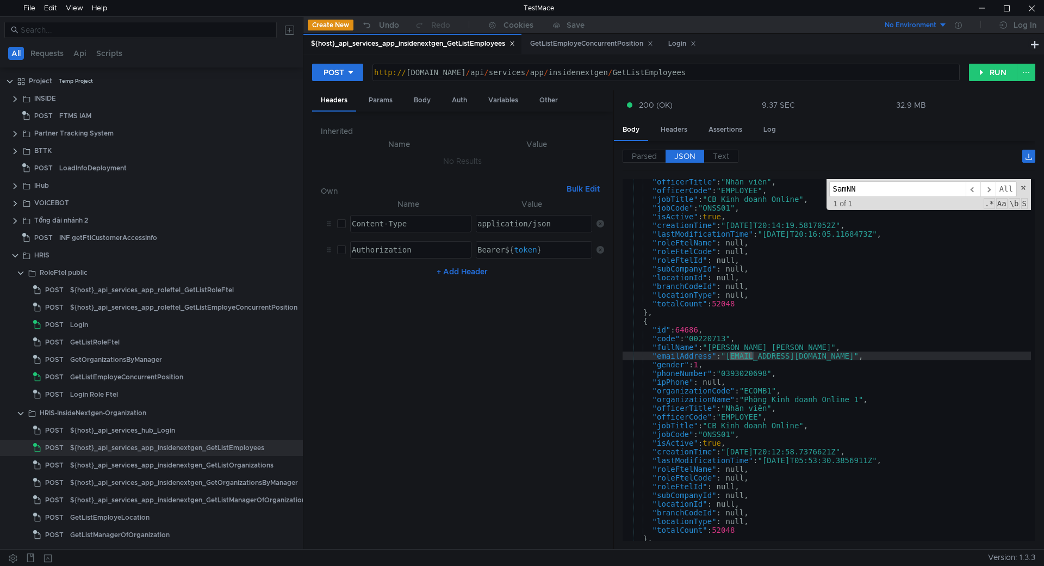
scroll to position [17194, 0]
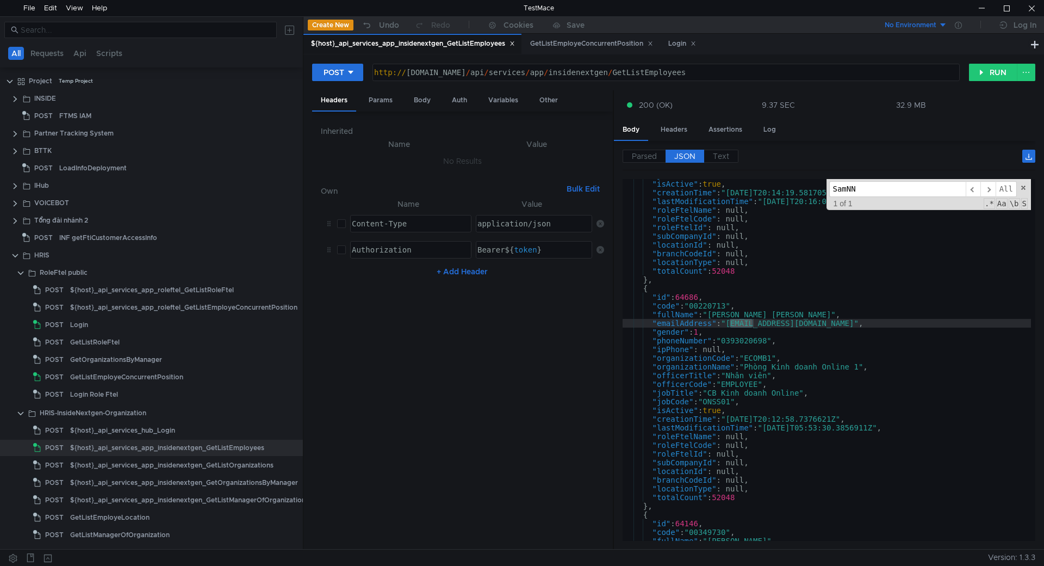
type input "SamNN"
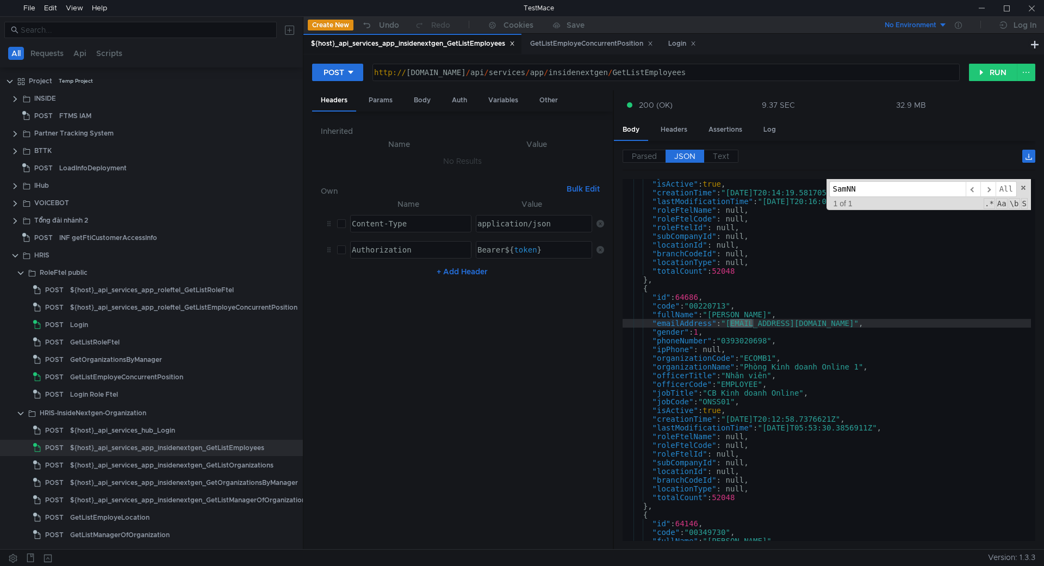
scroll to position [17194, 0]
click at [1028, 9] on div at bounding box center [1031, 8] width 25 height 16
